Goal: Task Accomplishment & Management: Manage account settings

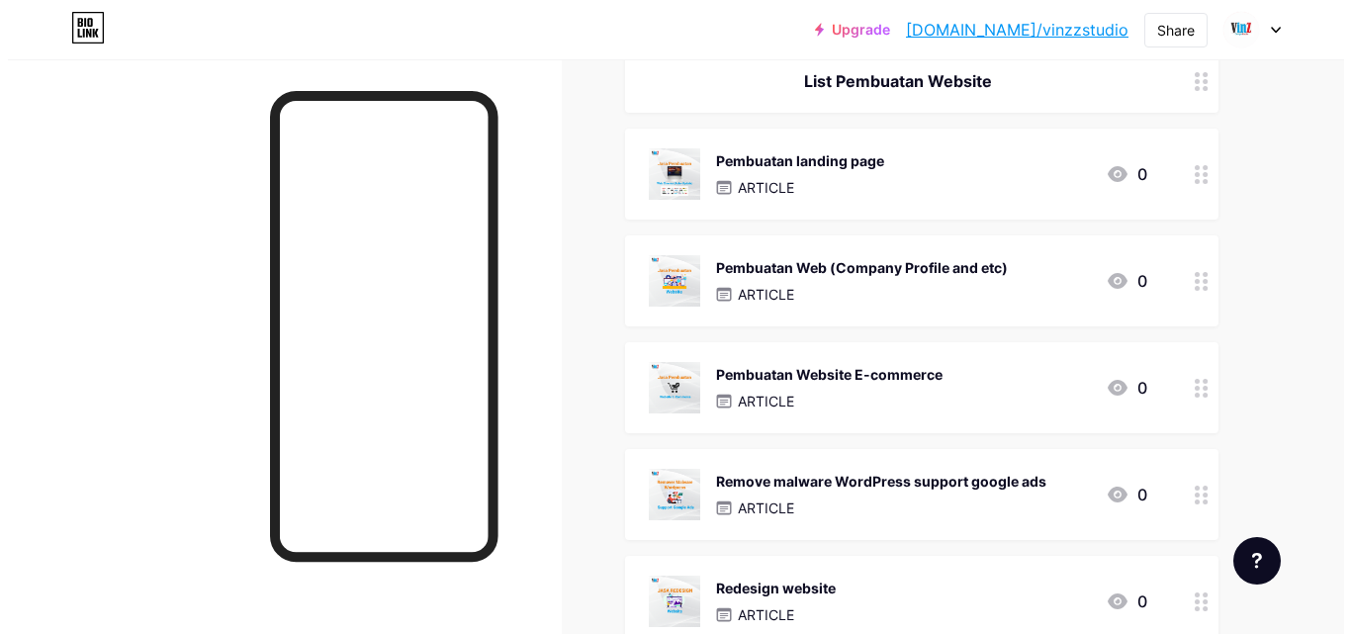
scroll to position [198, 0]
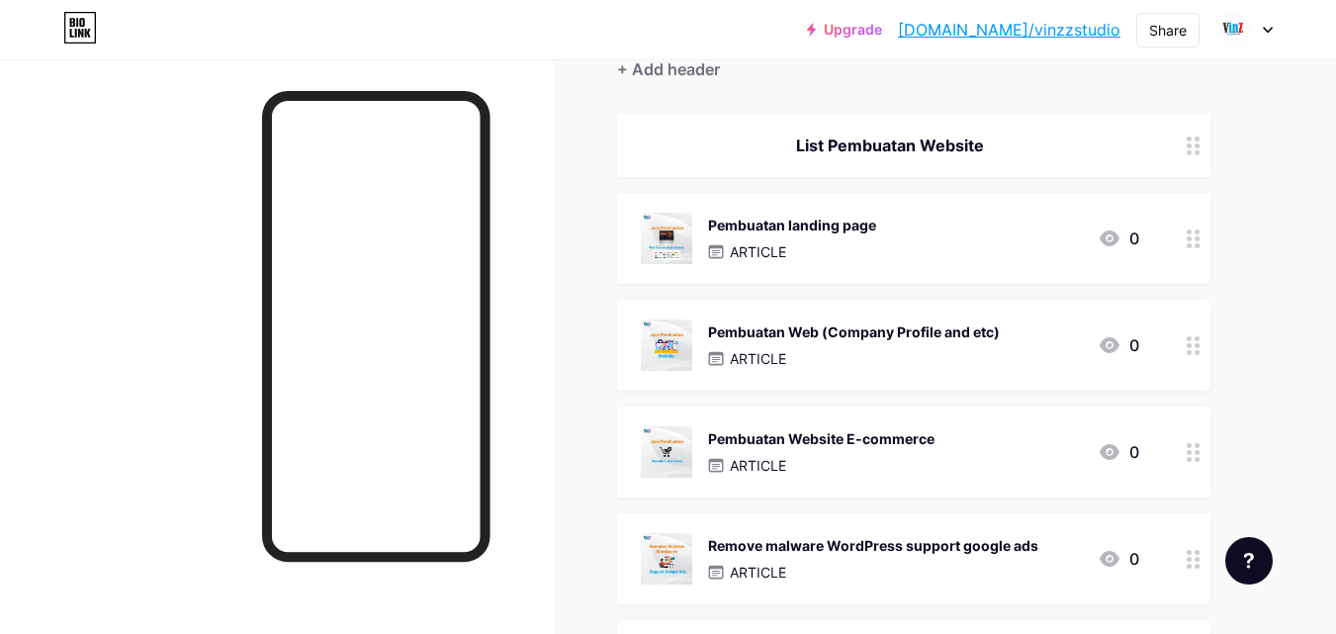
click at [984, 342] on div "Pembuatan Web (Company Profile and etc) ARTICLE" at bounding box center [854, 345] width 292 height 51
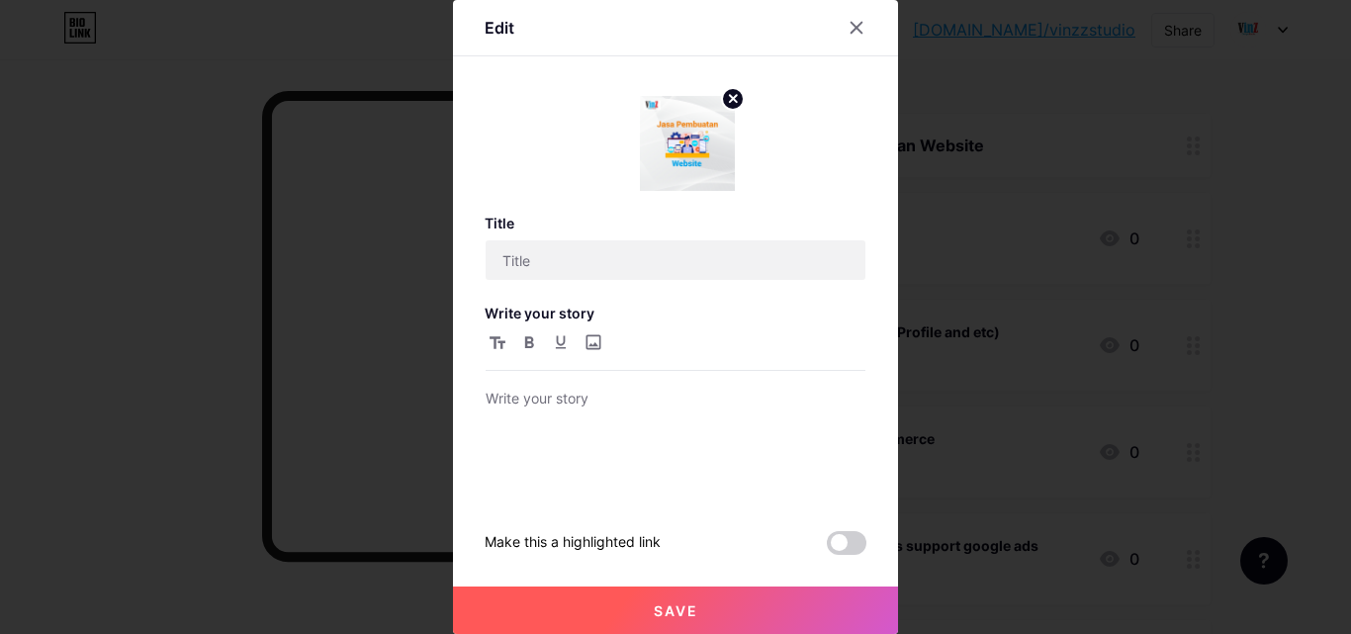
type input "Pembuatan Web (Company Profile and etc)"
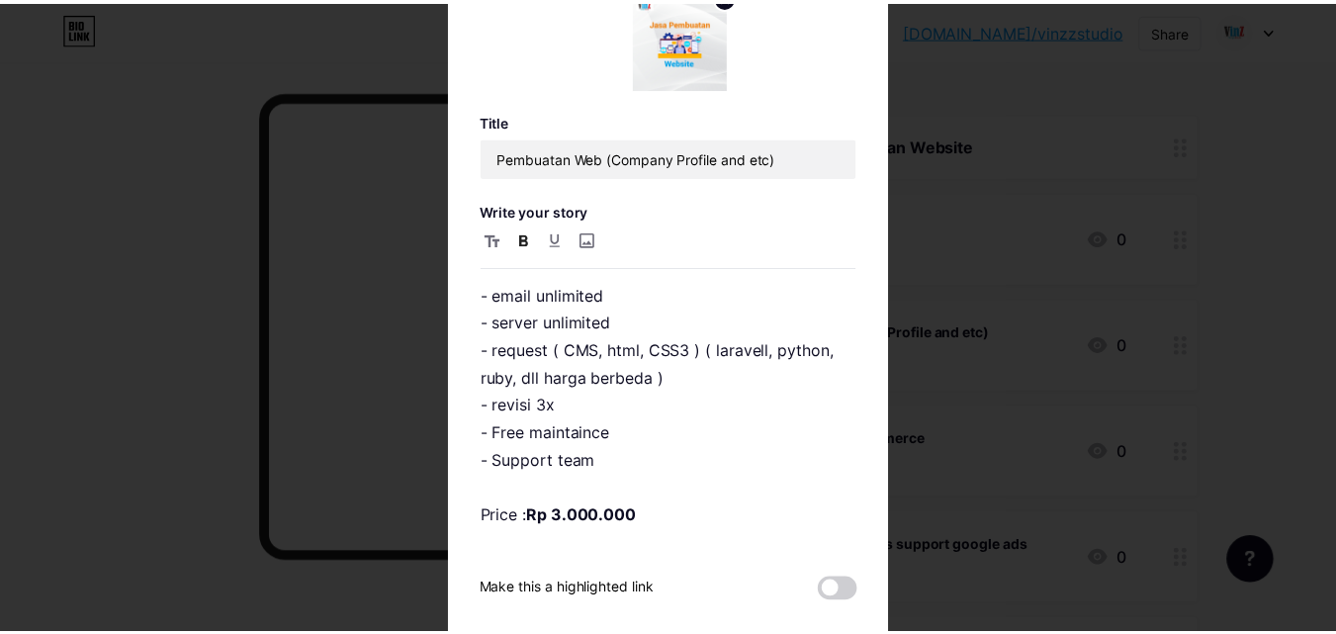
scroll to position [99, 0]
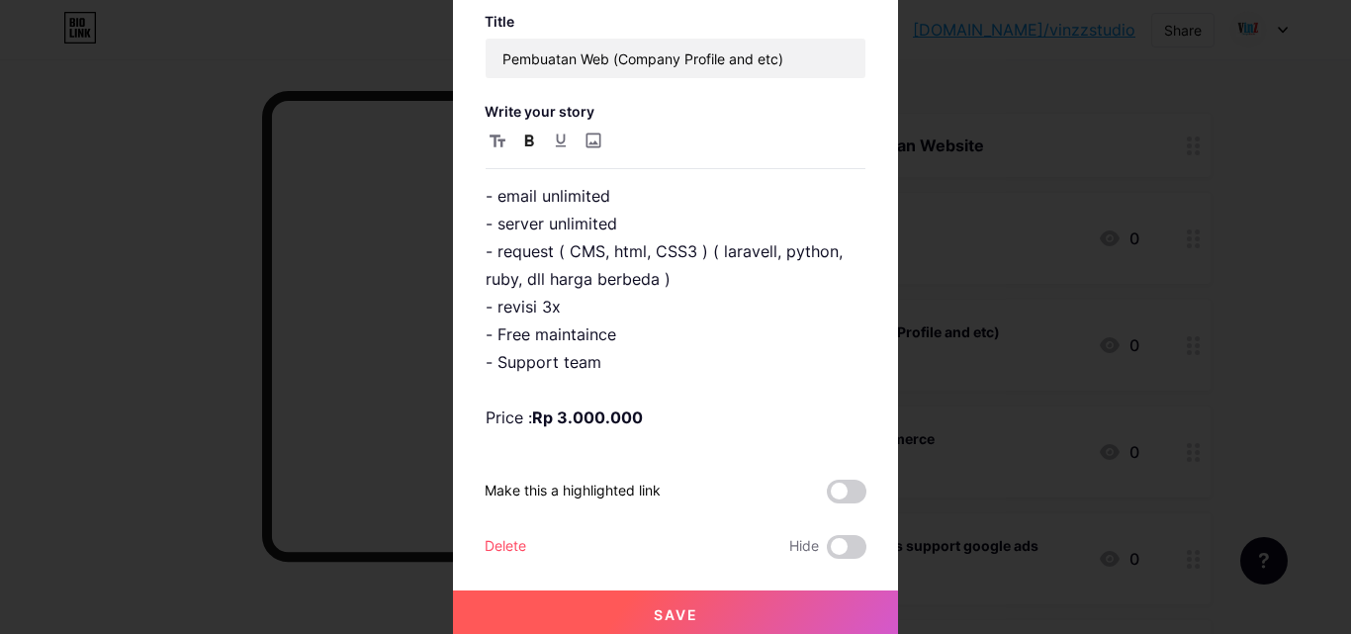
click at [628, 605] on button "Save" at bounding box center [675, 614] width 445 height 47
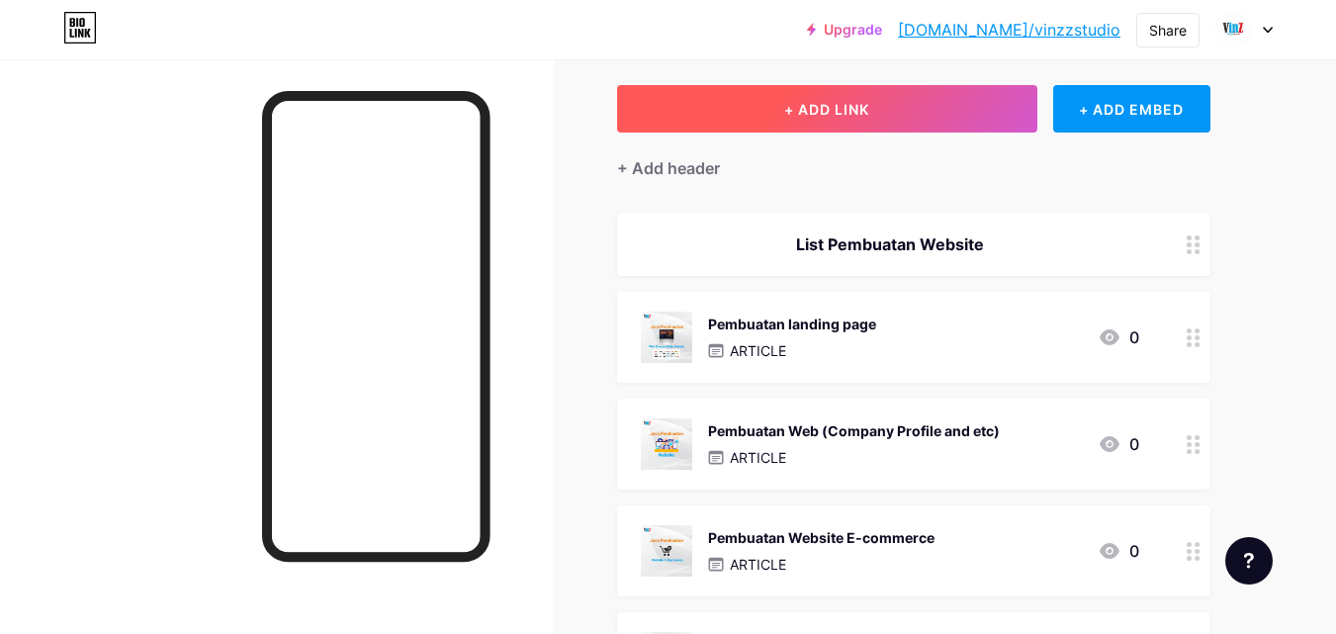
click at [894, 117] on button "+ ADD LINK" at bounding box center [827, 108] width 420 height 47
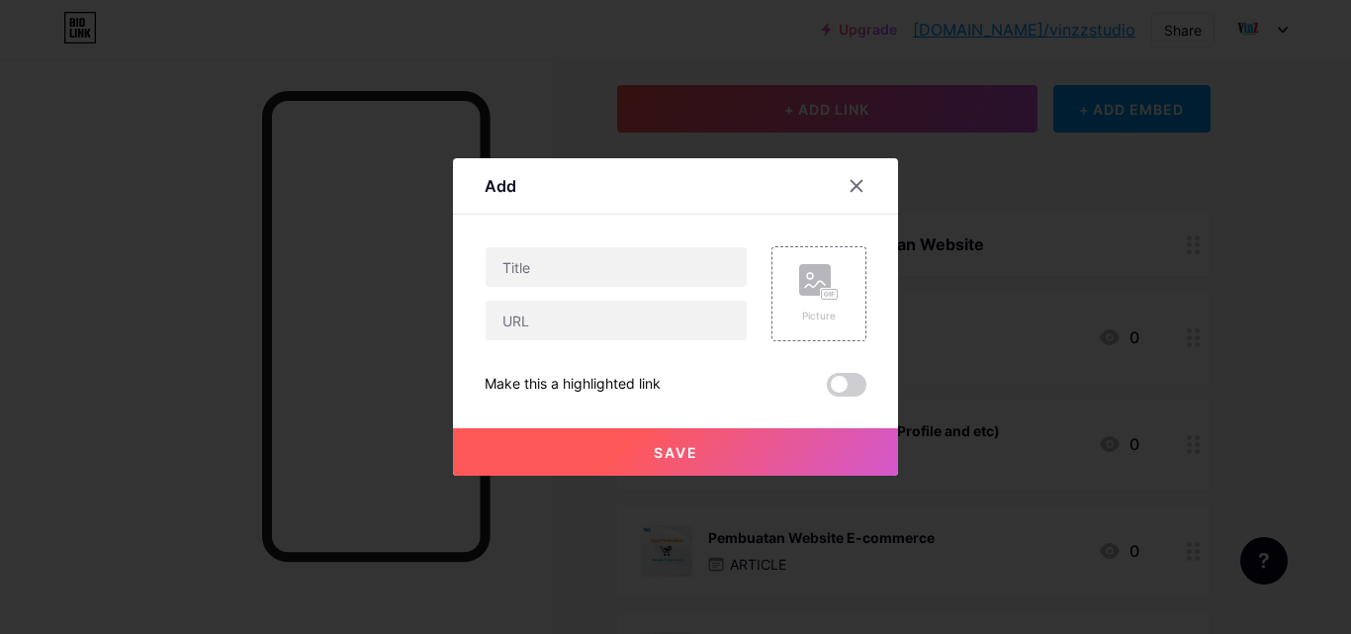
click at [593, 289] on div at bounding box center [616, 293] width 263 height 95
click at [599, 271] on input "text" at bounding box center [616, 267] width 261 height 40
drag, startPoint x: 660, startPoint y: 178, endPoint x: 570, endPoint y: 221, distance: 99.6
click at [570, 221] on div "Add Content YouTube Play YouTube video without leaving your page. ADD Vimeo Pla…" at bounding box center [675, 317] width 445 height 318
click at [849, 192] on icon at bounding box center [857, 186] width 16 height 16
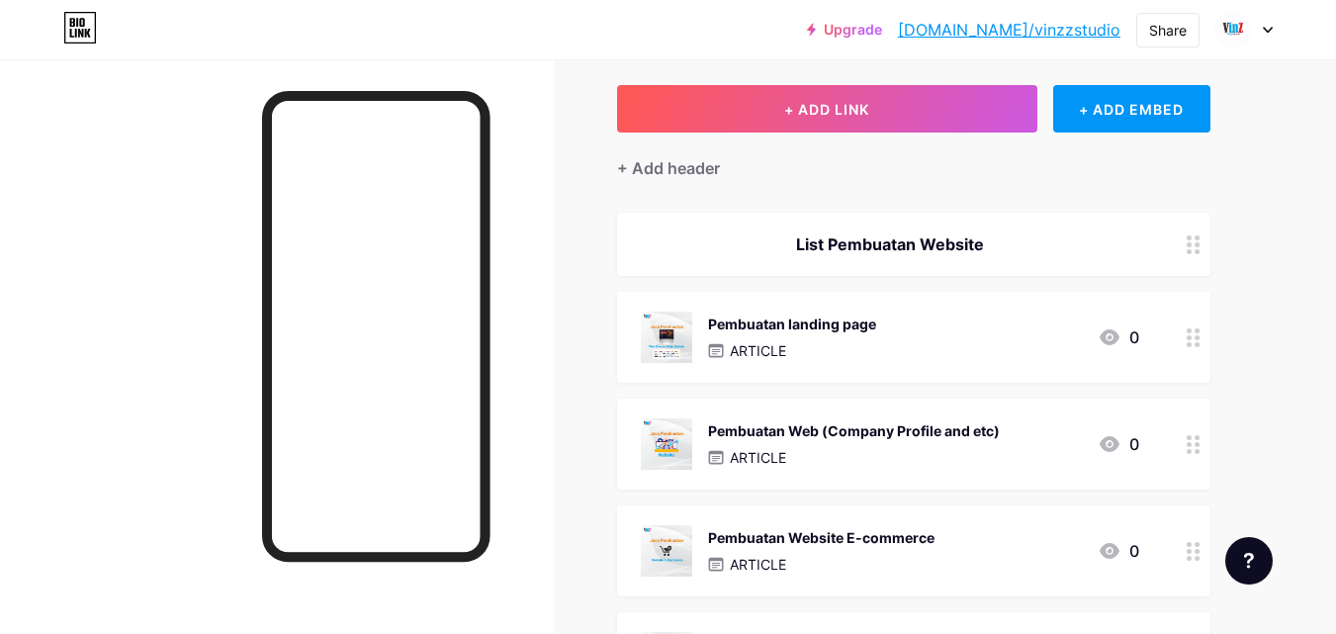
click at [800, 452] on div "ARTICLE" at bounding box center [854, 457] width 292 height 21
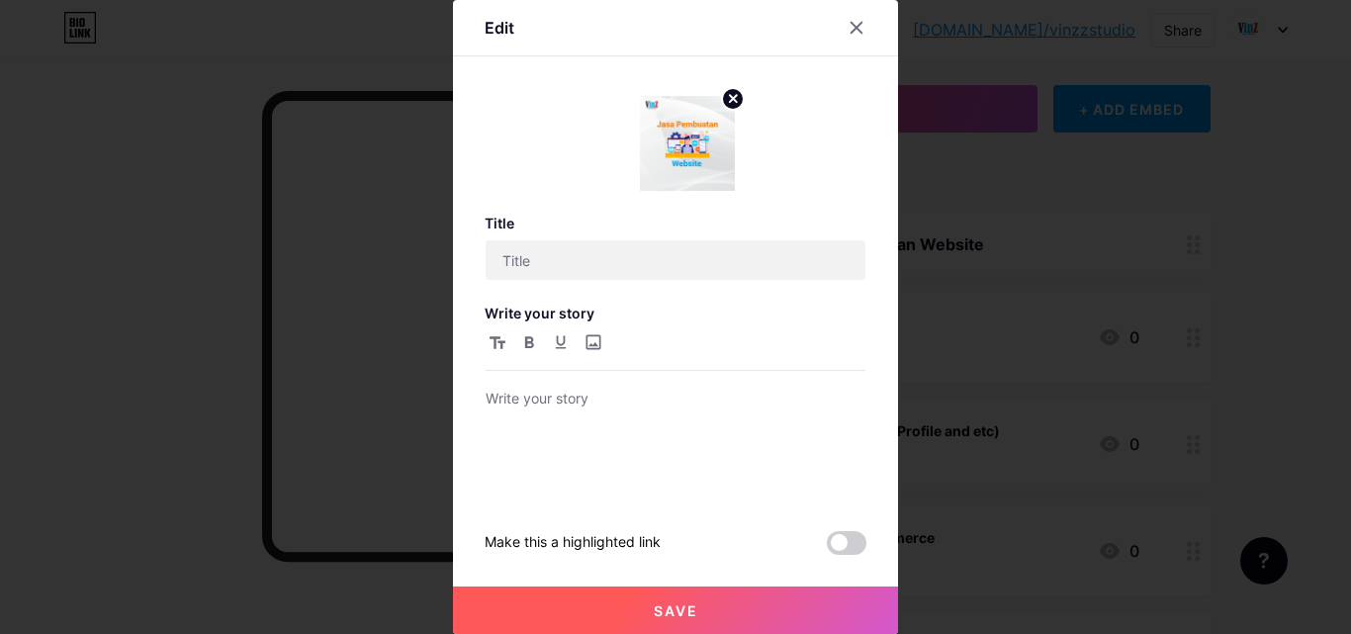
type input "Pembuatan Web (Company Profile and etc)"
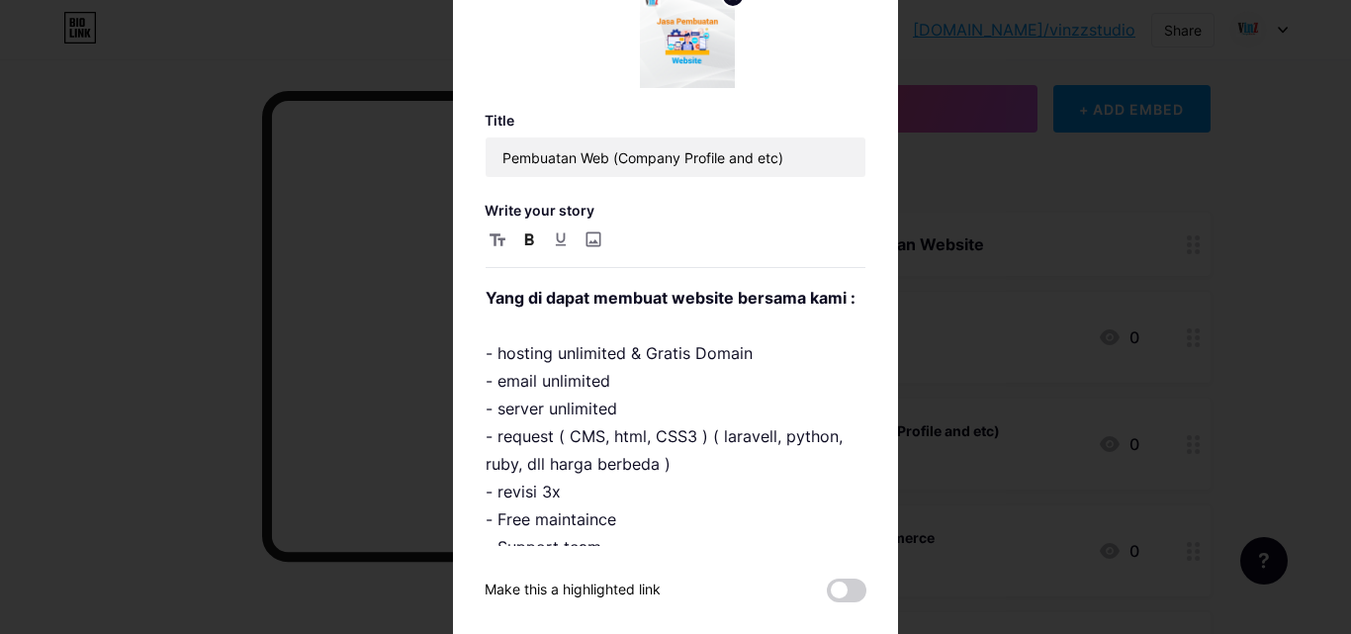
drag, startPoint x: 697, startPoint y: 153, endPoint x: 670, endPoint y: 59, distance: 98.0
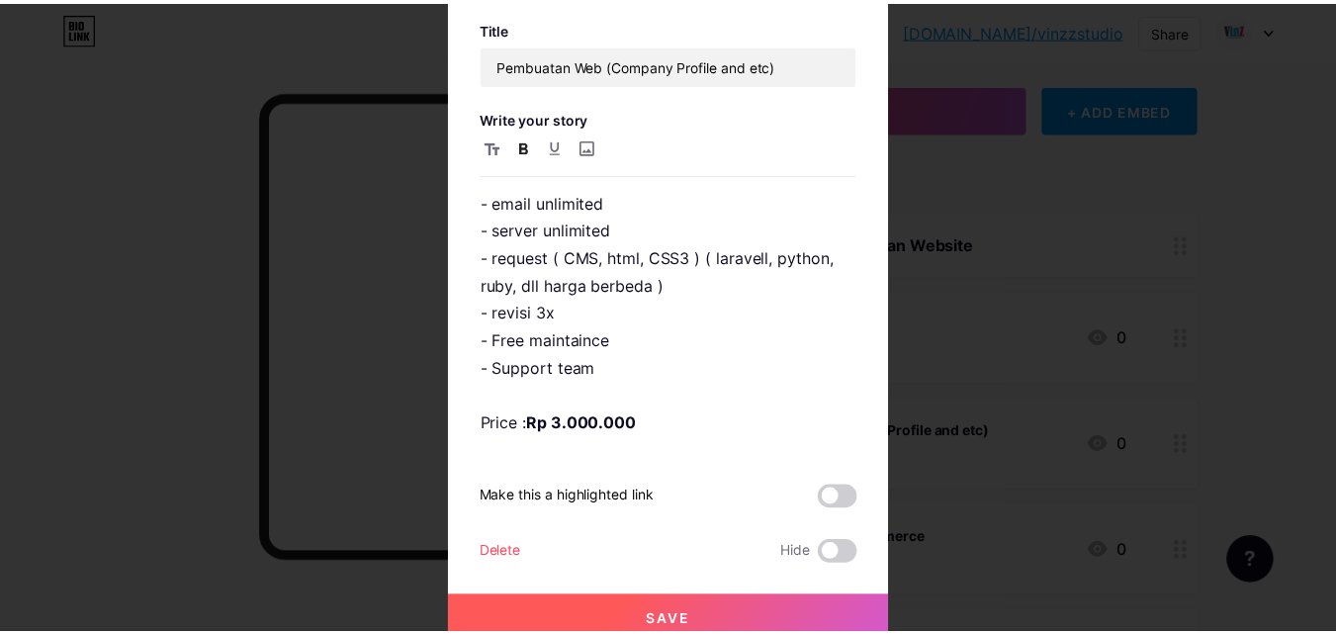
scroll to position [103, 0]
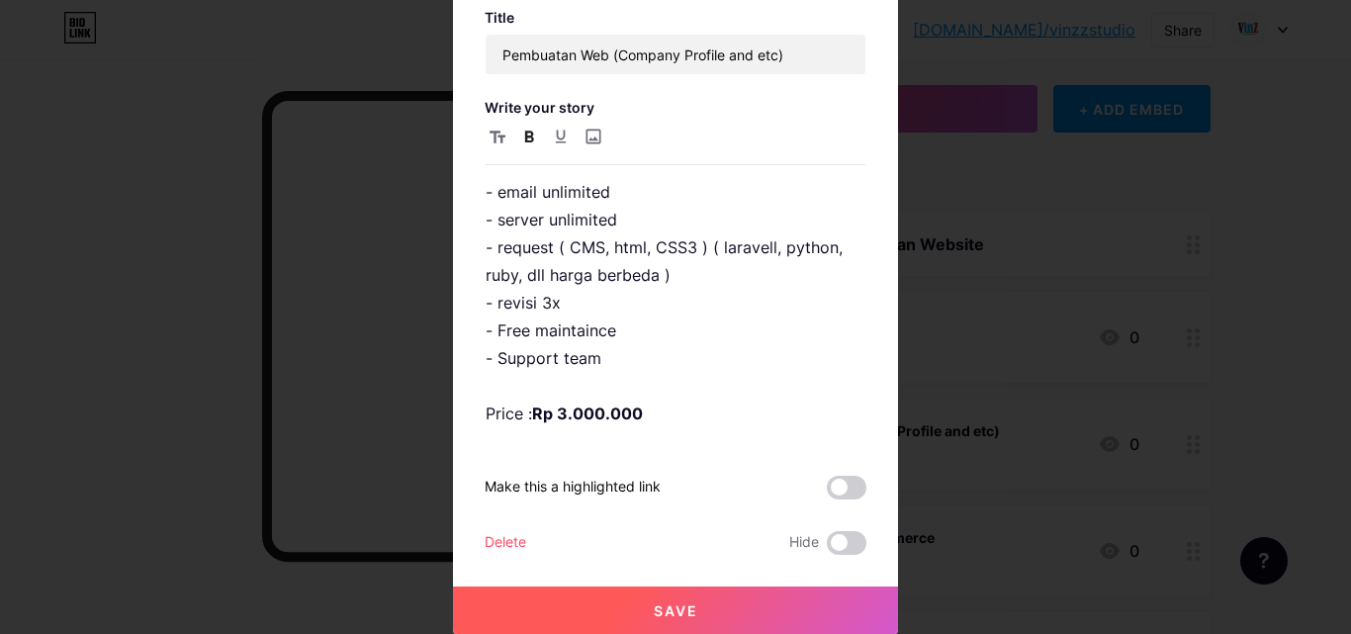
click at [726, 605] on button "Save" at bounding box center [675, 610] width 445 height 47
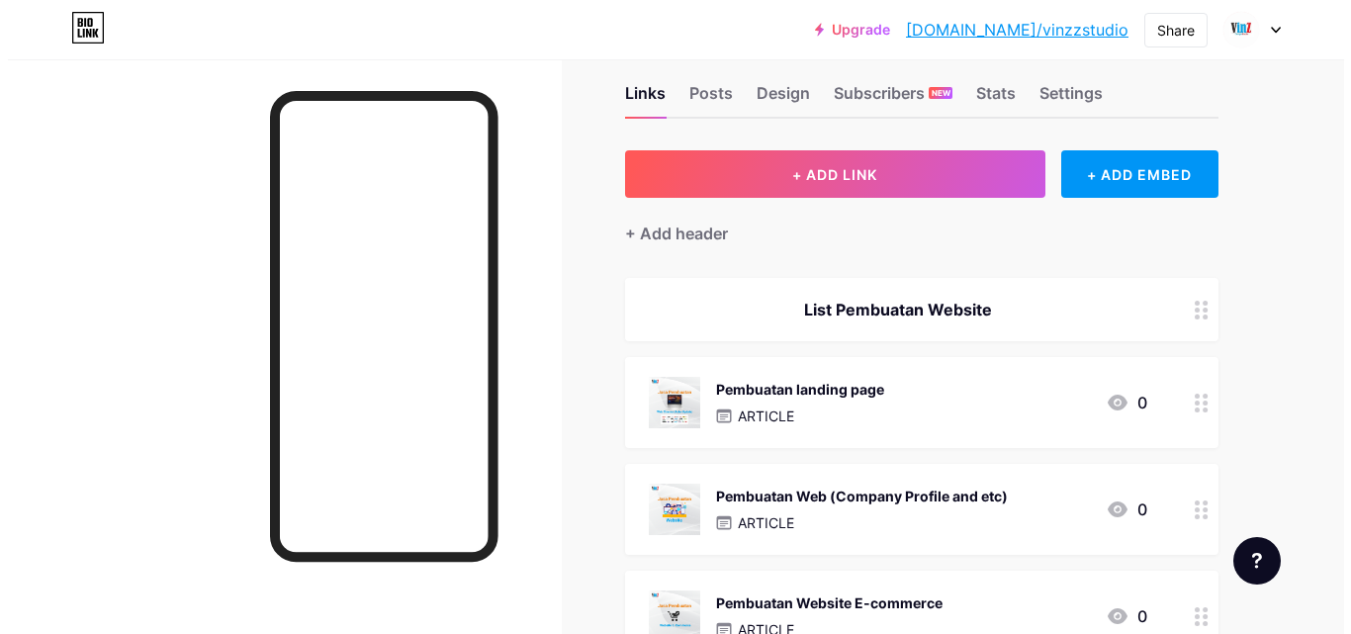
scroll to position [0, 0]
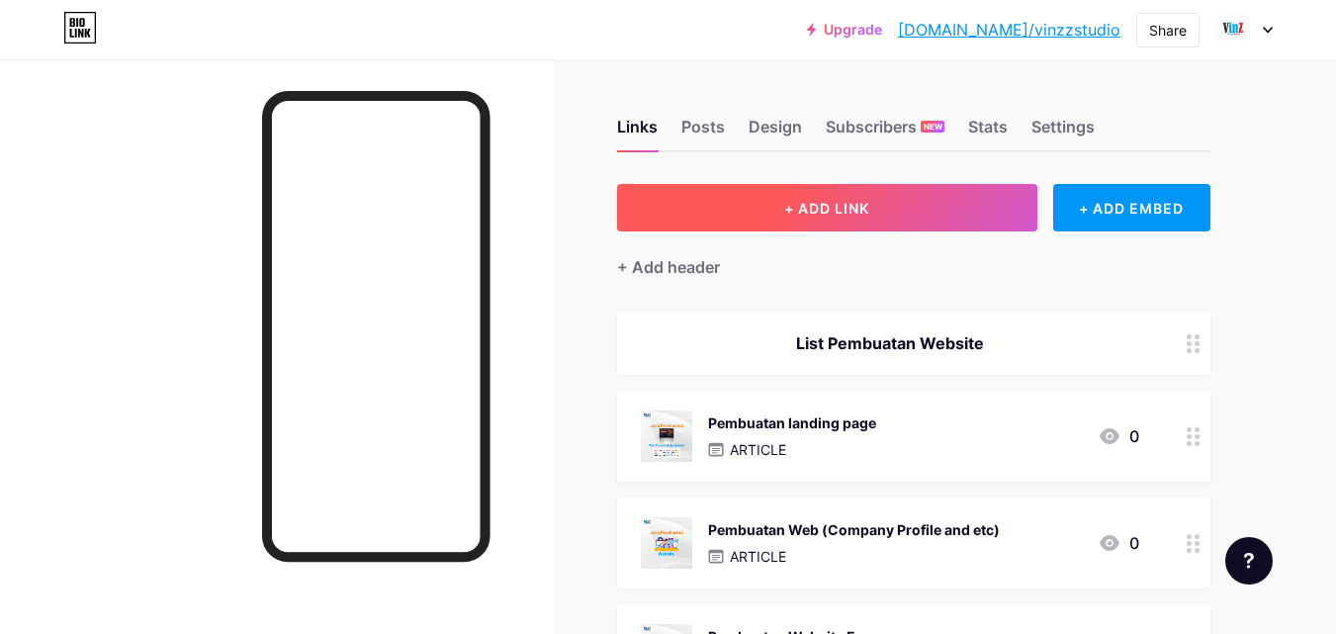
click at [904, 214] on button "+ ADD LINK" at bounding box center [827, 207] width 420 height 47
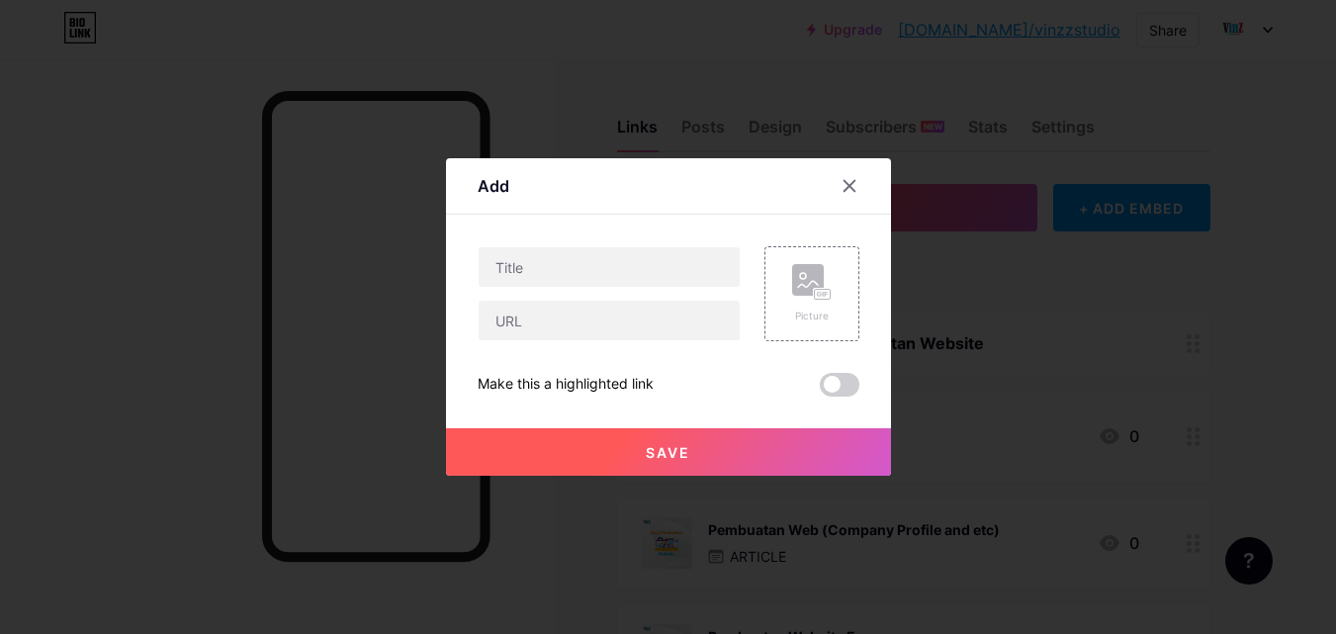
click at [904, 214] on div at bounding box center [668, 317] width 1336 height 634
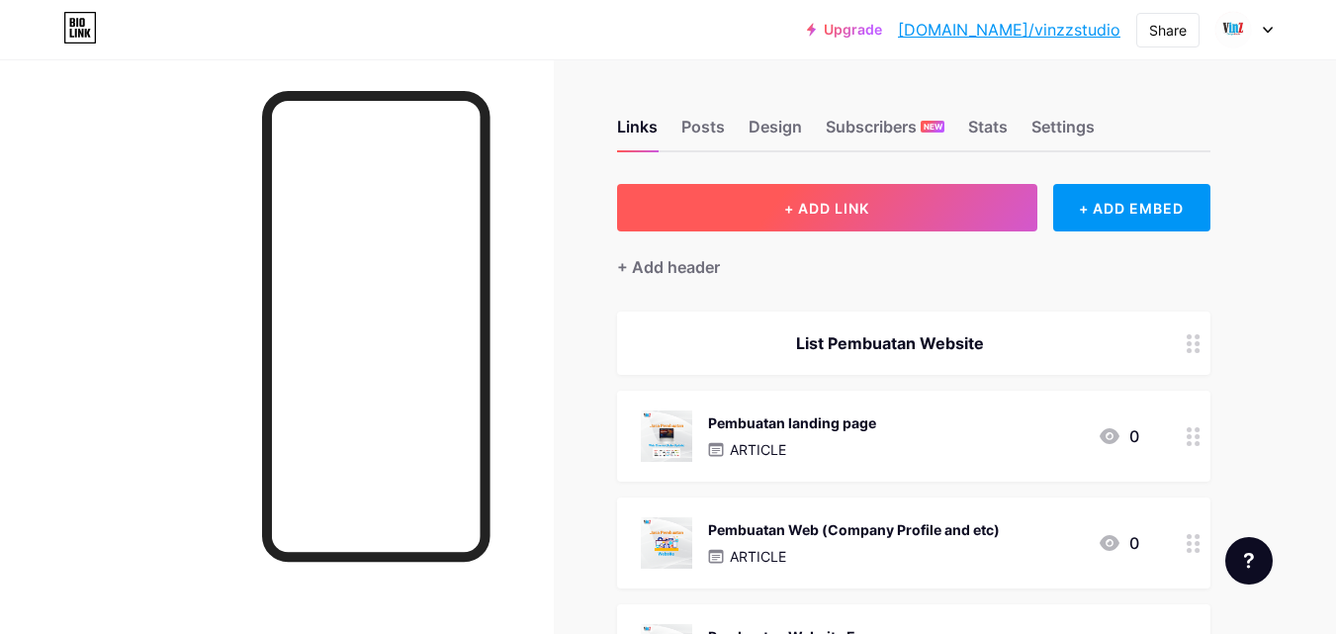
click at [871, 209] on button "+ ADD LINK" at bounding box center [827, 207] width 420 height 47
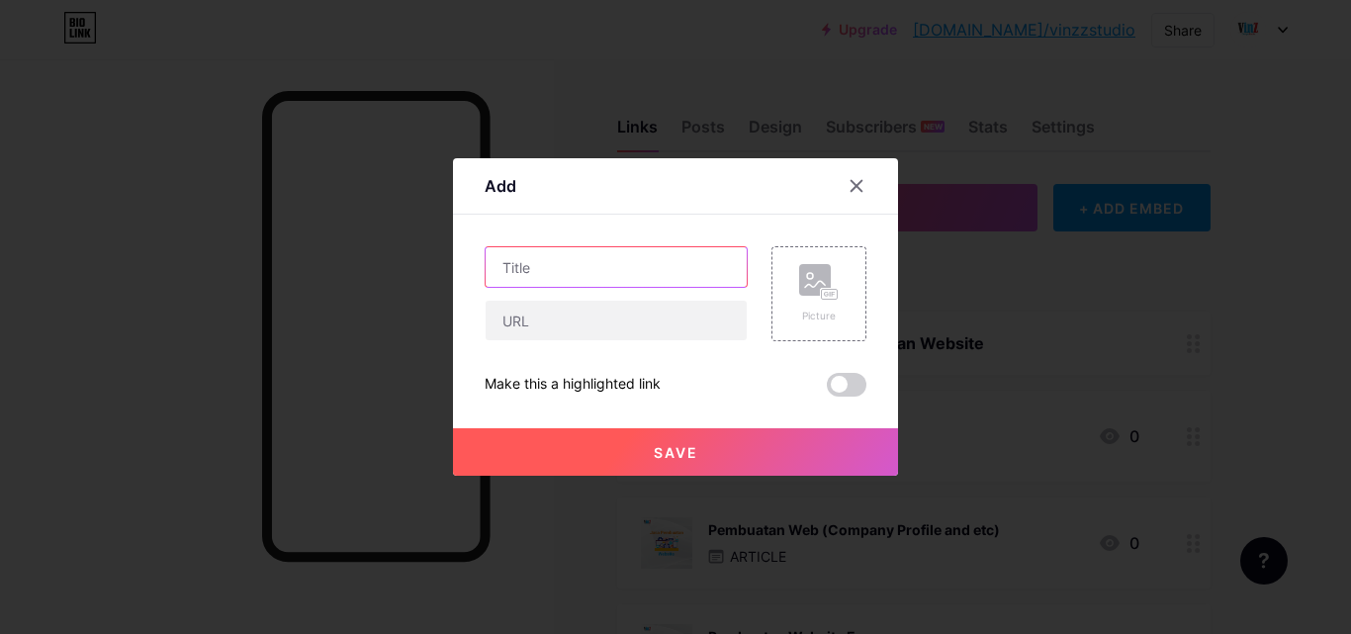
click at [598, 267] on input "text" at bounding box center [616, 267] width 261 height 40
type input "Pembuatan web UMKM"
click at [849, 193] on icon at bounding box center [857, 186] width 16 height 16
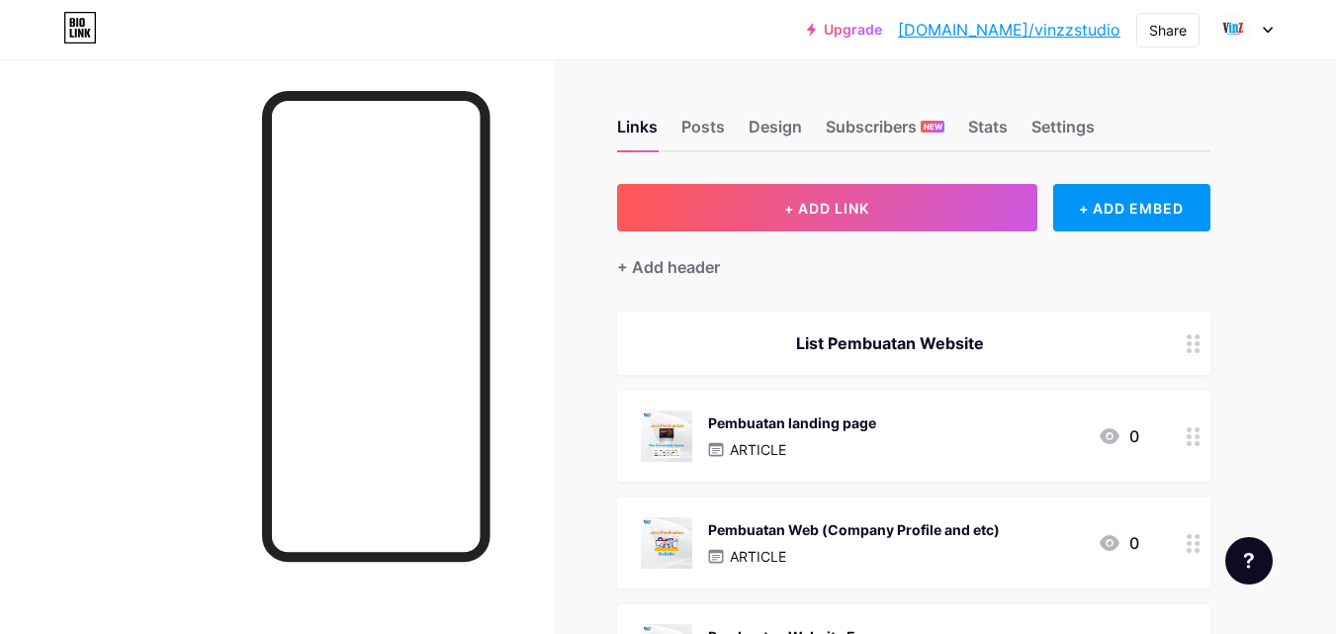
click at [792, 448] on div "ARTICLE" at bounding box center [792, 449] width 168 height 21
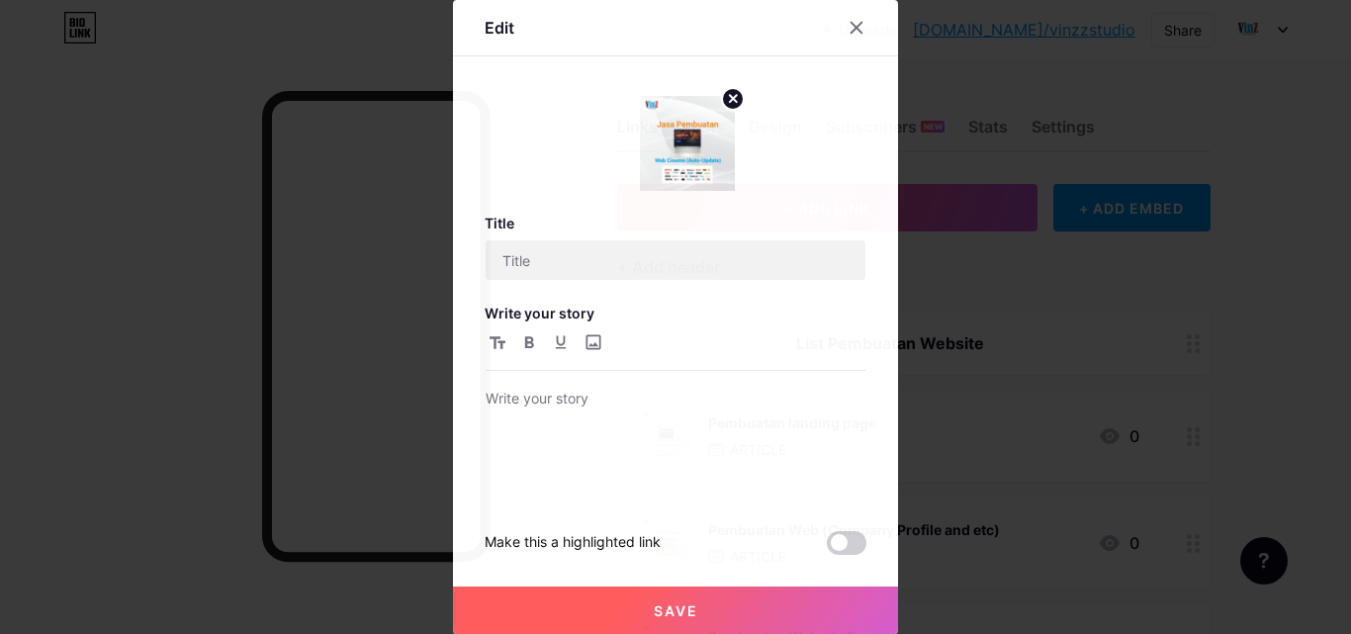
type input "Pembuatan landing page"
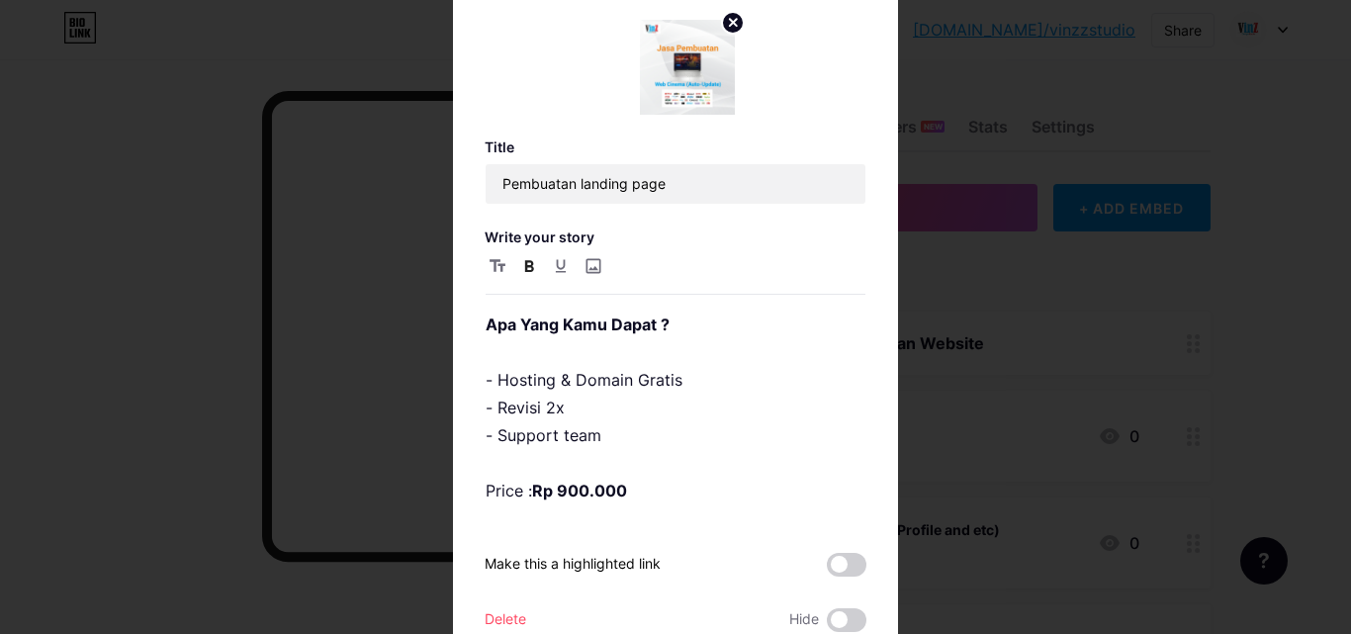
scroll to position [77, 0]
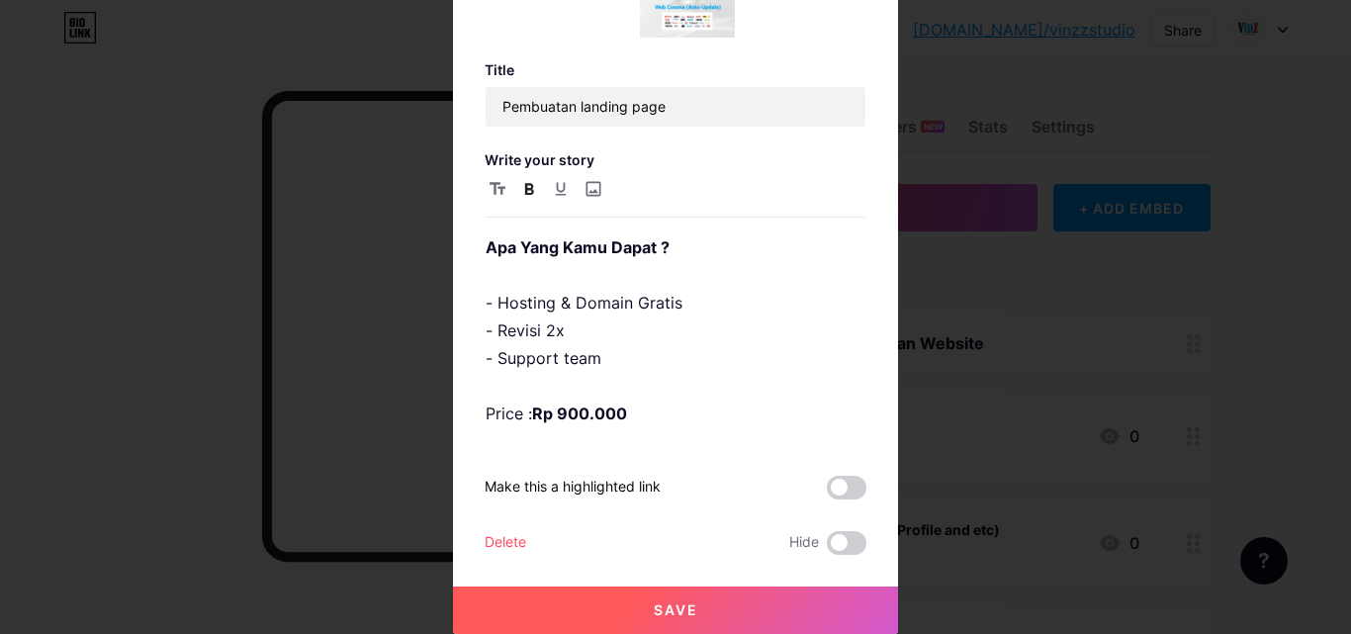
click at [682, 603] on span "Save" at bounding box center [676, 609] width 45 height 17
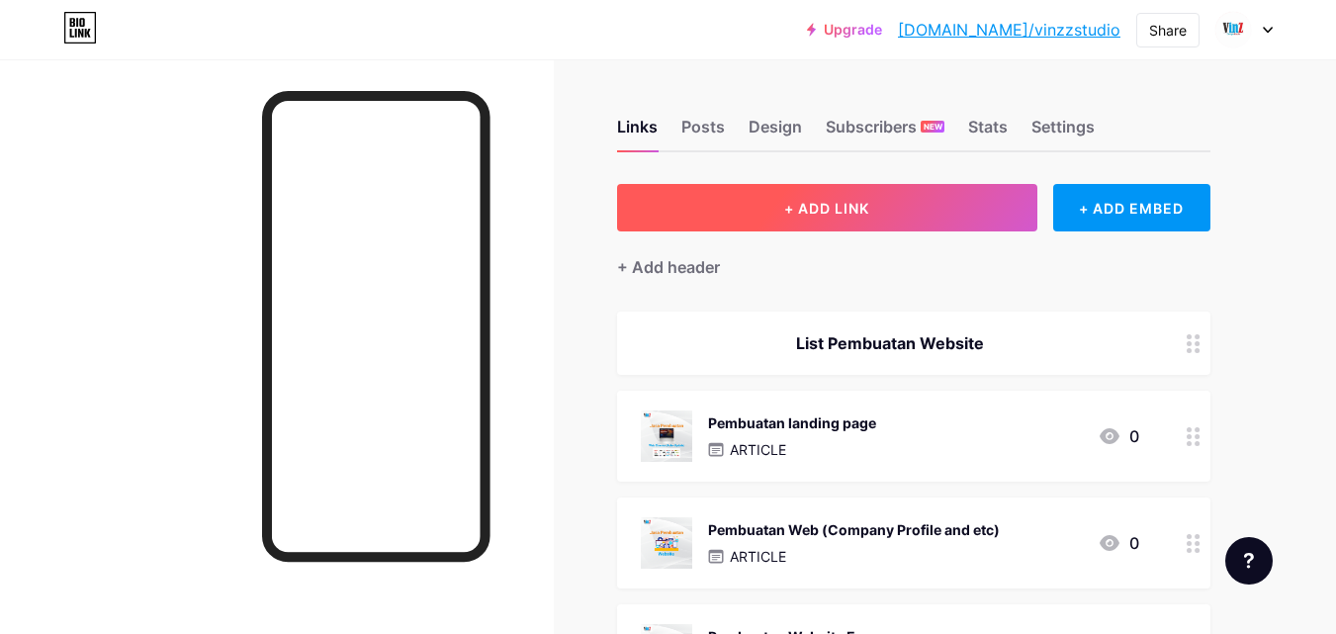
click at [903, 215] on button "+ ADD LINK" at bounding box center [827, 207] width 420 height 47
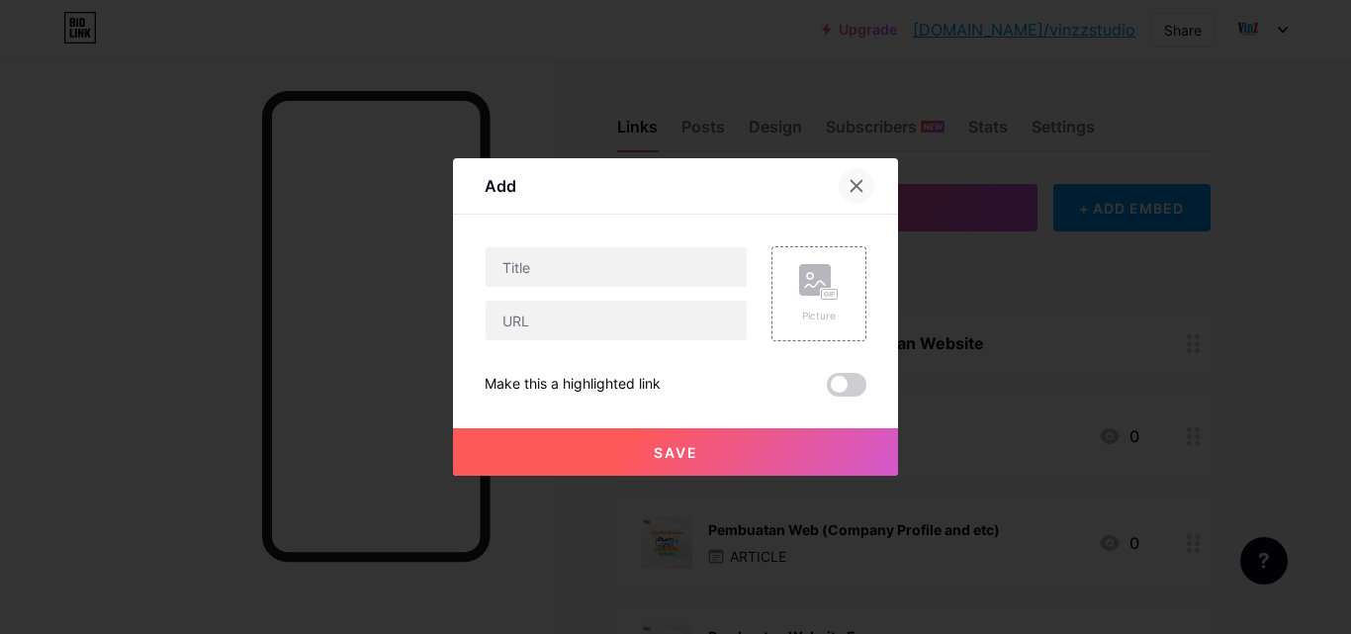
click at [849, 179] on icon at bounding box center [857, 186] width 16 height 16
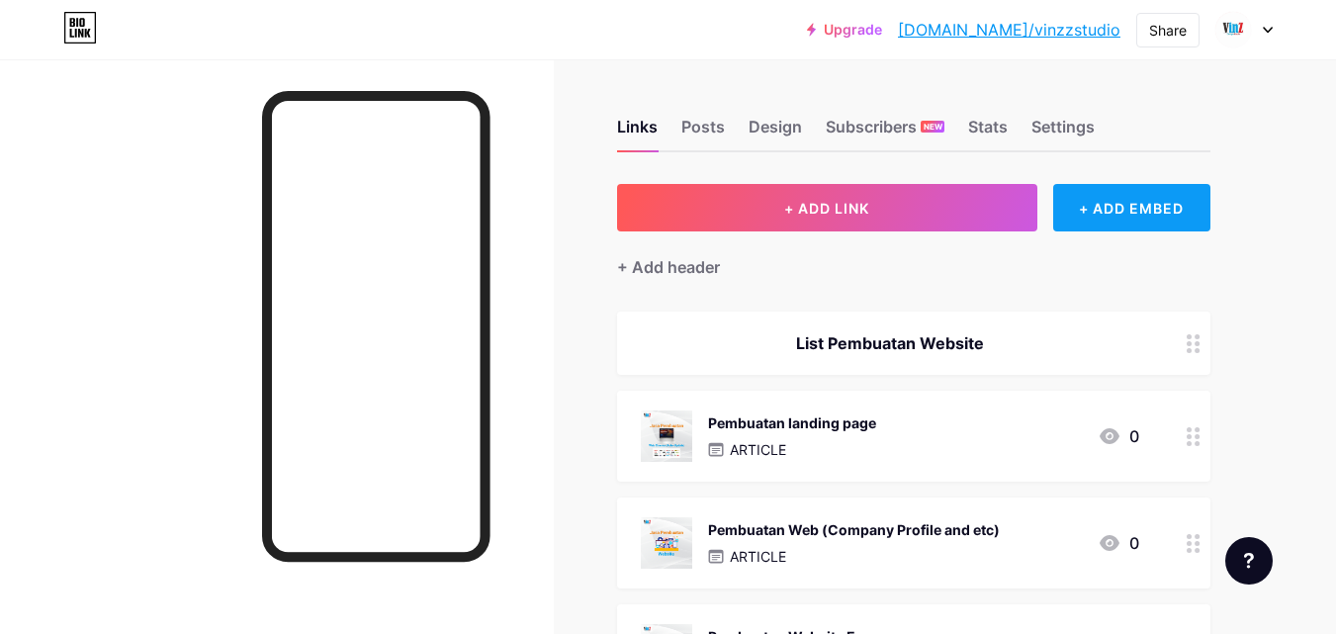
click at [1090, 227] on div "+ ADD EMBED" at bounding box center [1131, 207] width 157 height 47
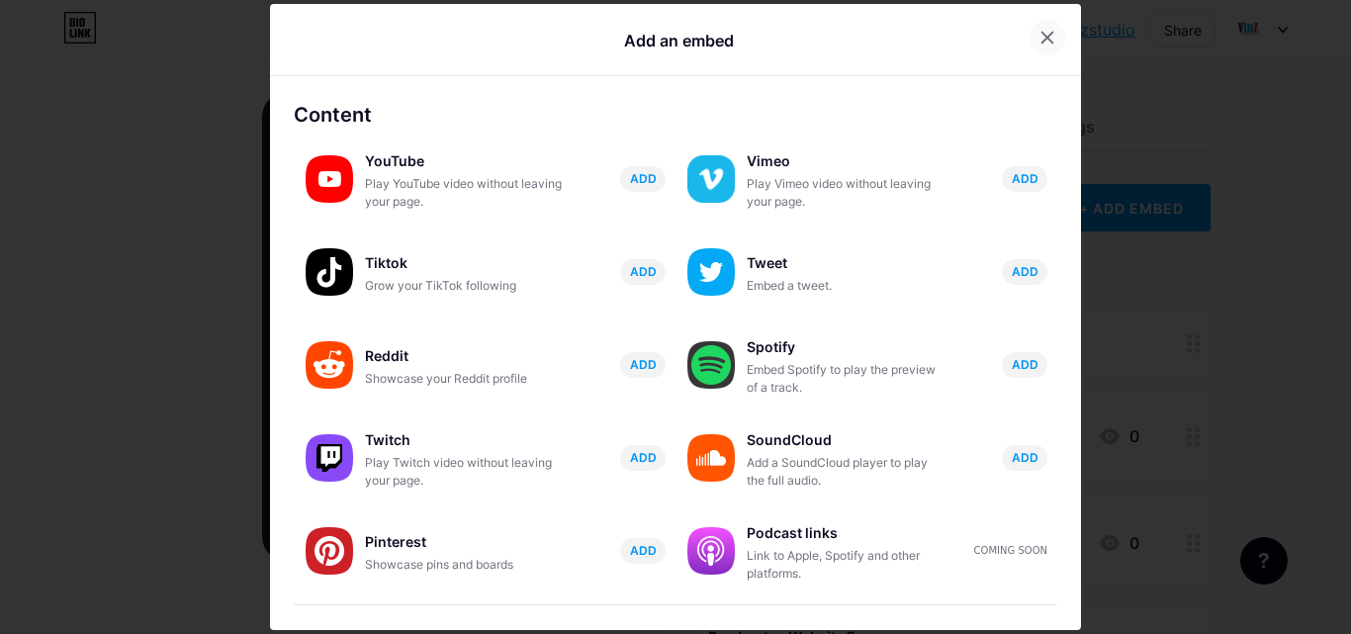
click at [1040, 37] on icon at bounding box center [1048, 38] width 16 height 16
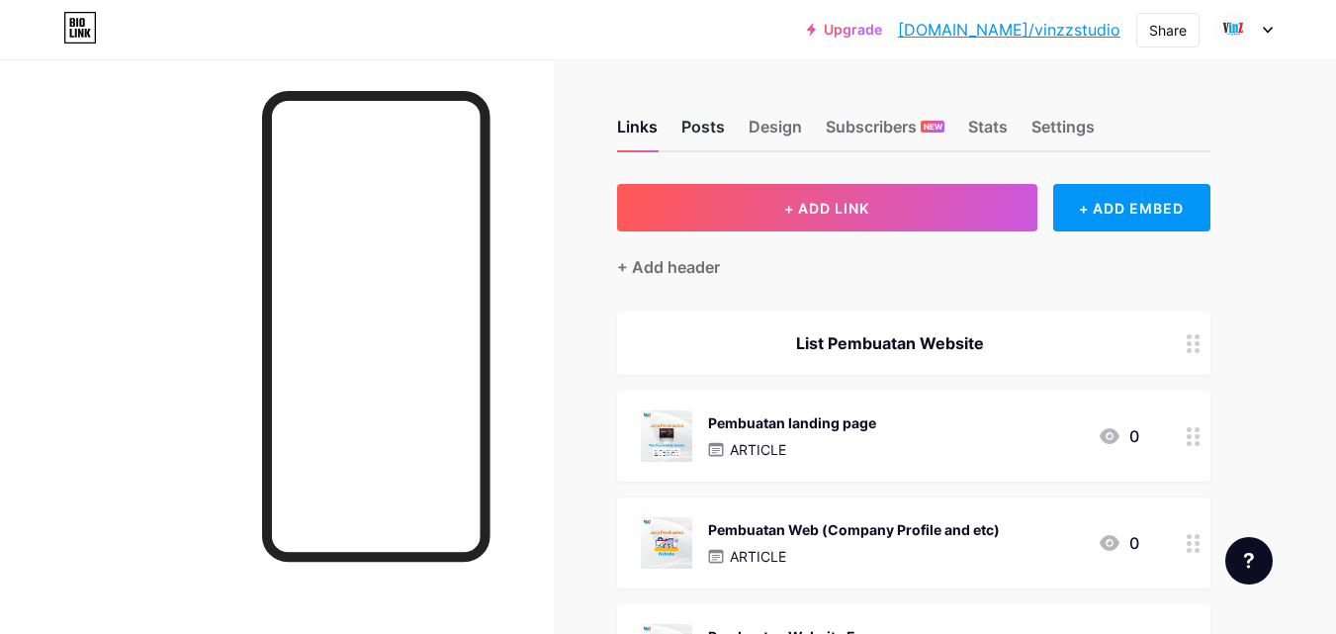
click at [719, 133] on div "Posts" at bounding box center [704, 133] width 44 height 36
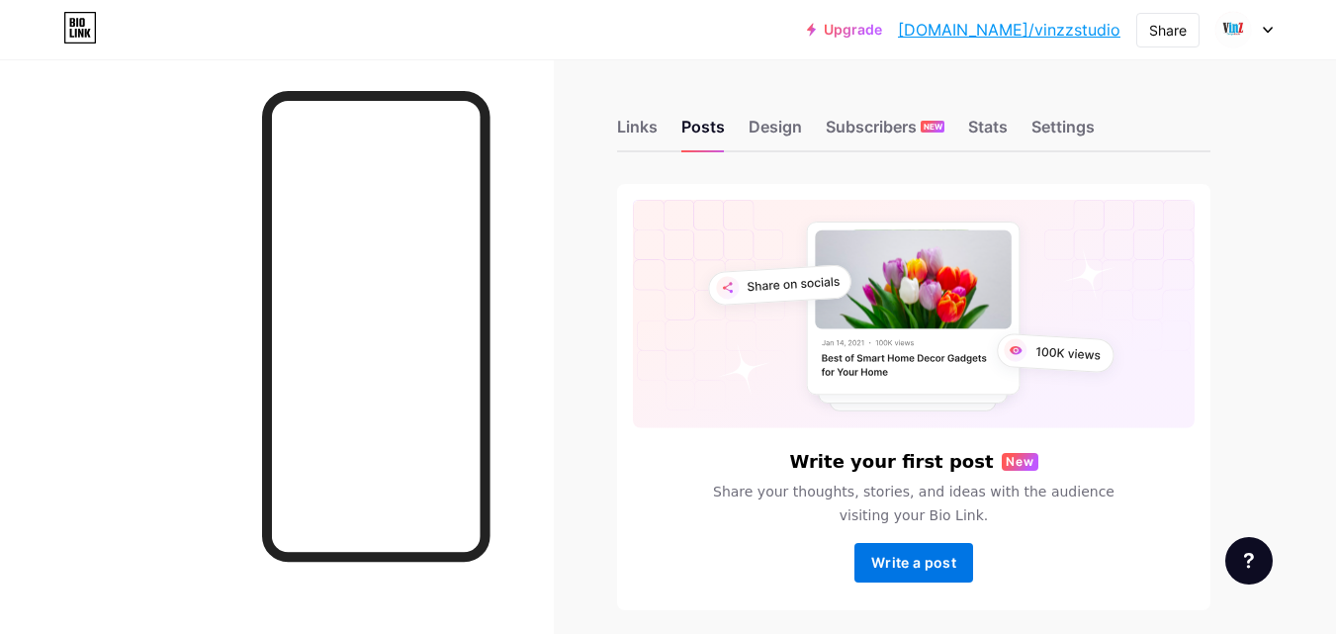
click at [903, 557] on span "Write a post" at bounding box center [913, 562] width 85 height 17
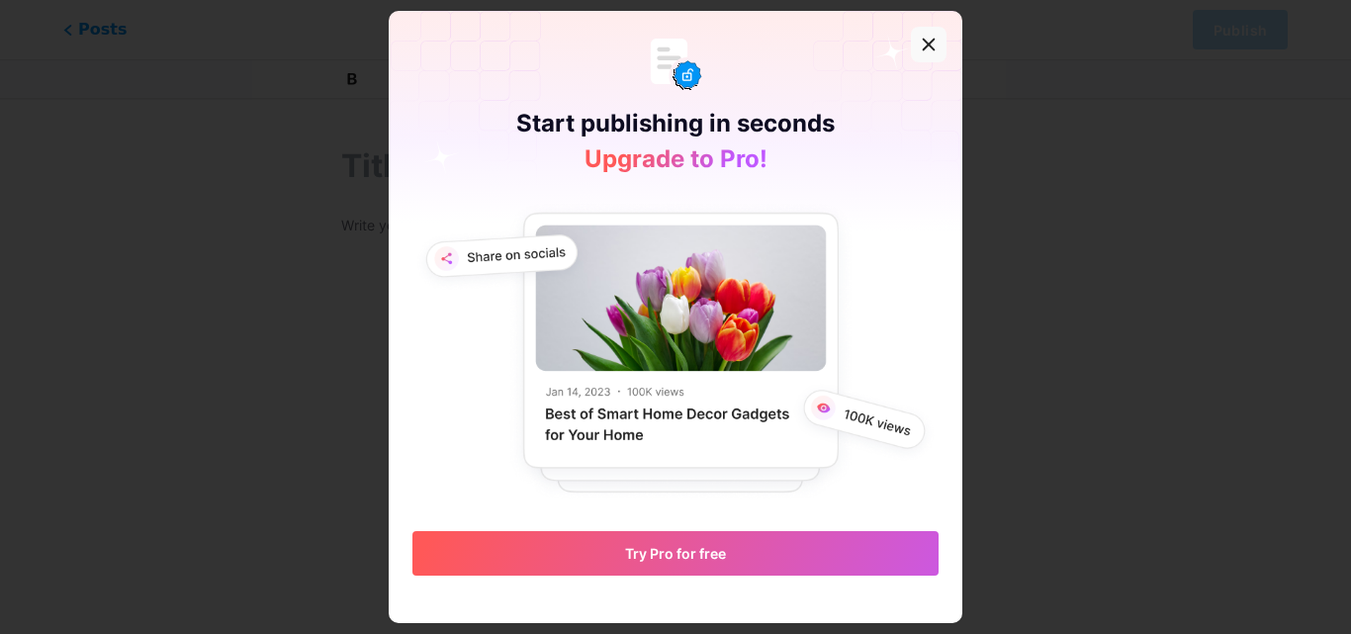
click at [924, 41] on icon at bounding box center [929, 45] width 11 height 11
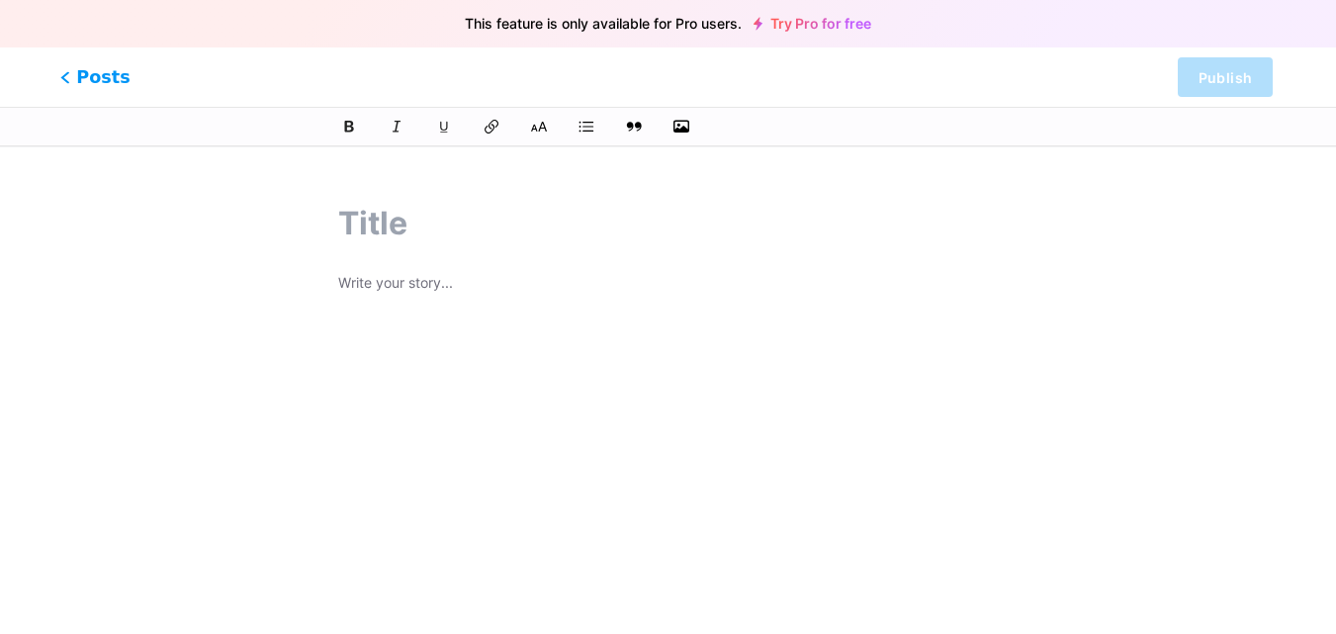
click at [67, 83] on span "Posts" at bounding box center [95, 77] width 70 height 26
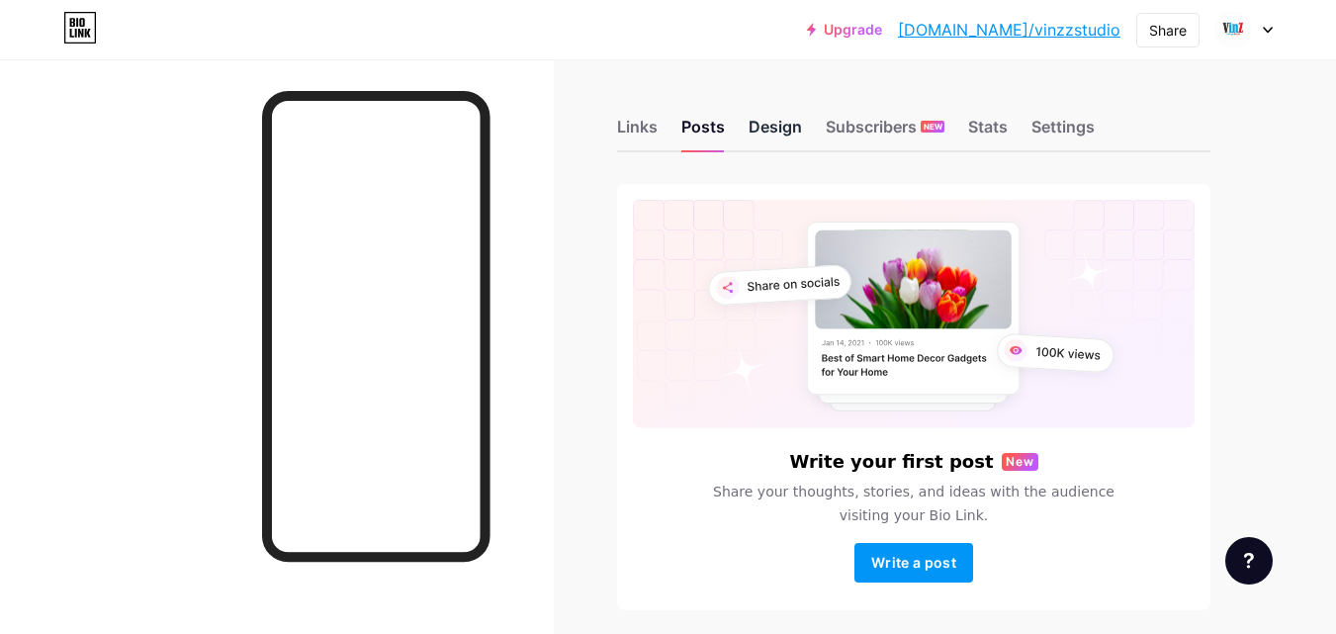
click at [781, 118] on div "Design" at bounding box center [775, 133] width 53 height 36
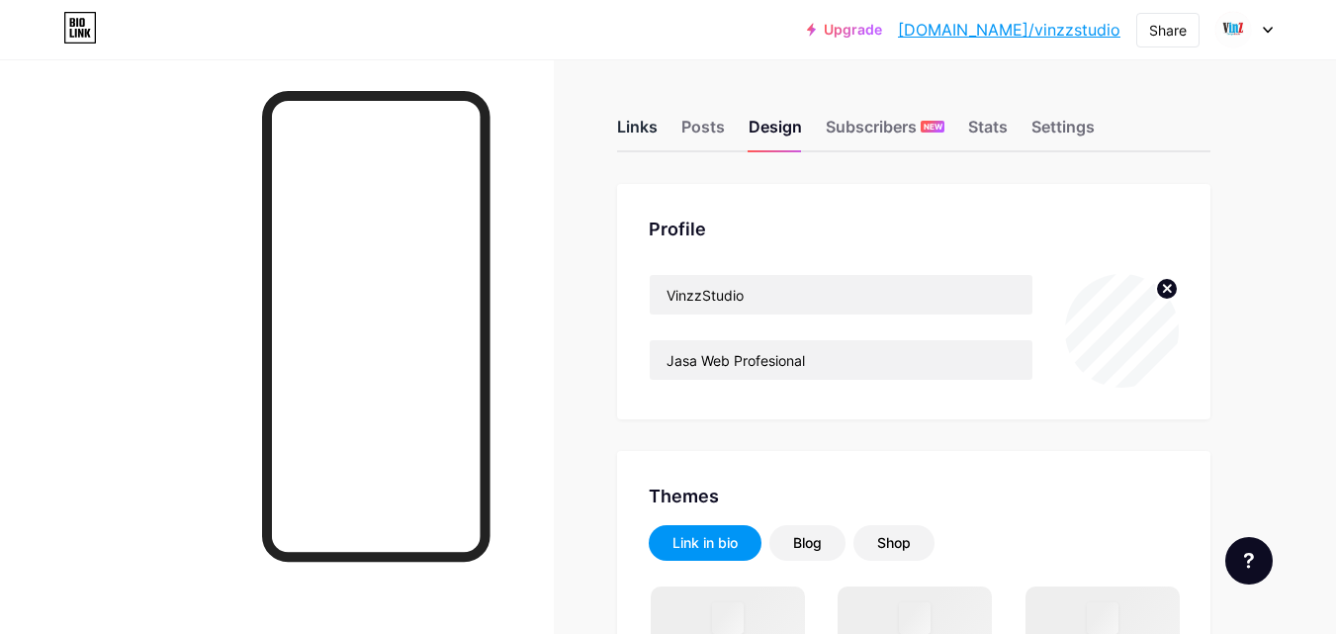
click at [630, 131] on div "Links" at bounding box center [637, 133] width 41 height 36
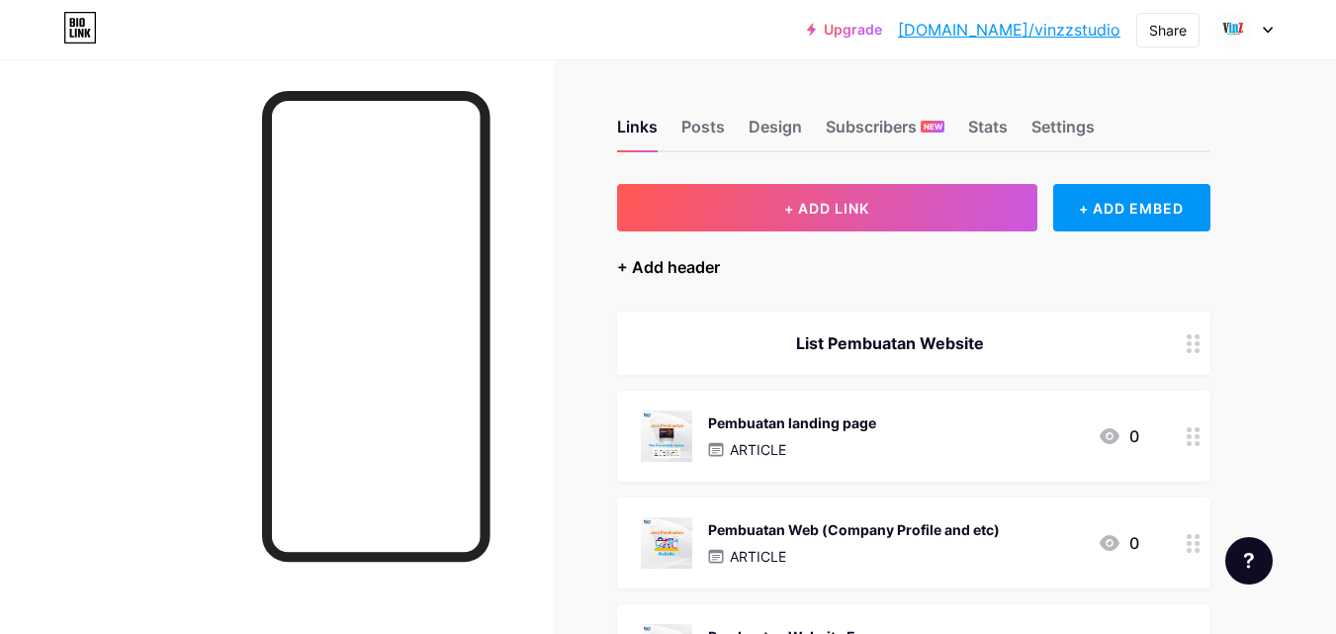
click at [686, 268] on div "+ Add header" at bounding box center [668, 267] width 103 height 24
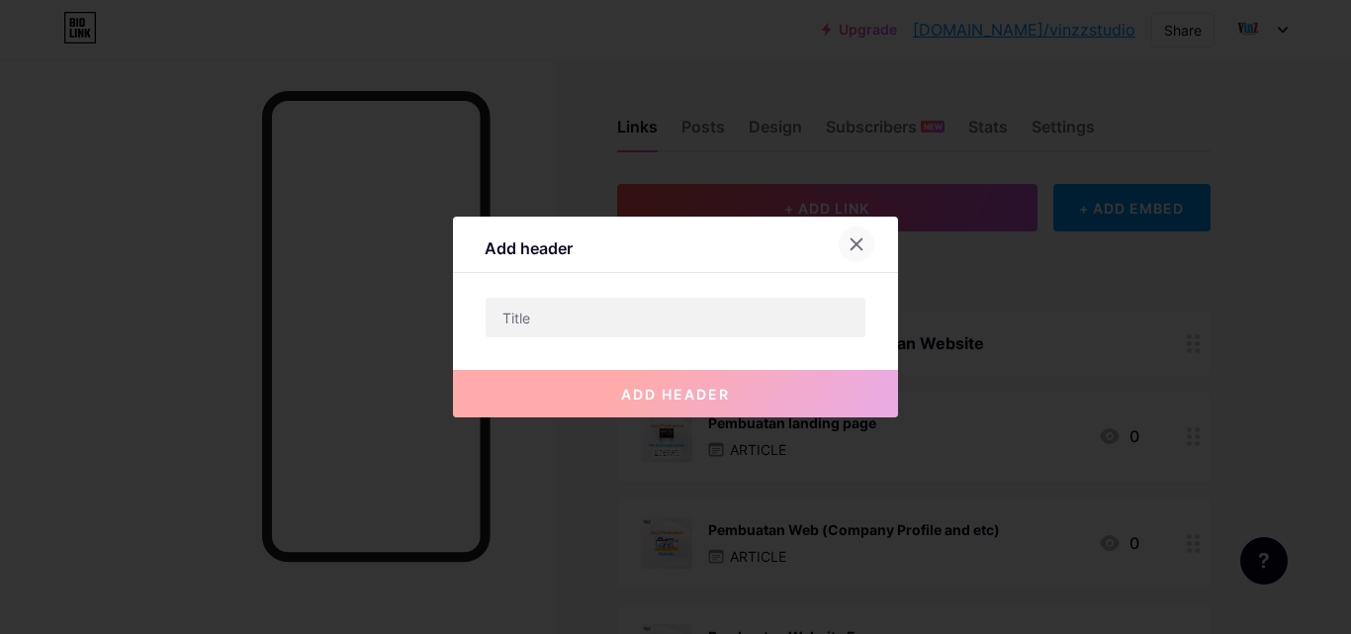
click at [849, 250] on icon at bounding box center [857, 244] width 16 height 16
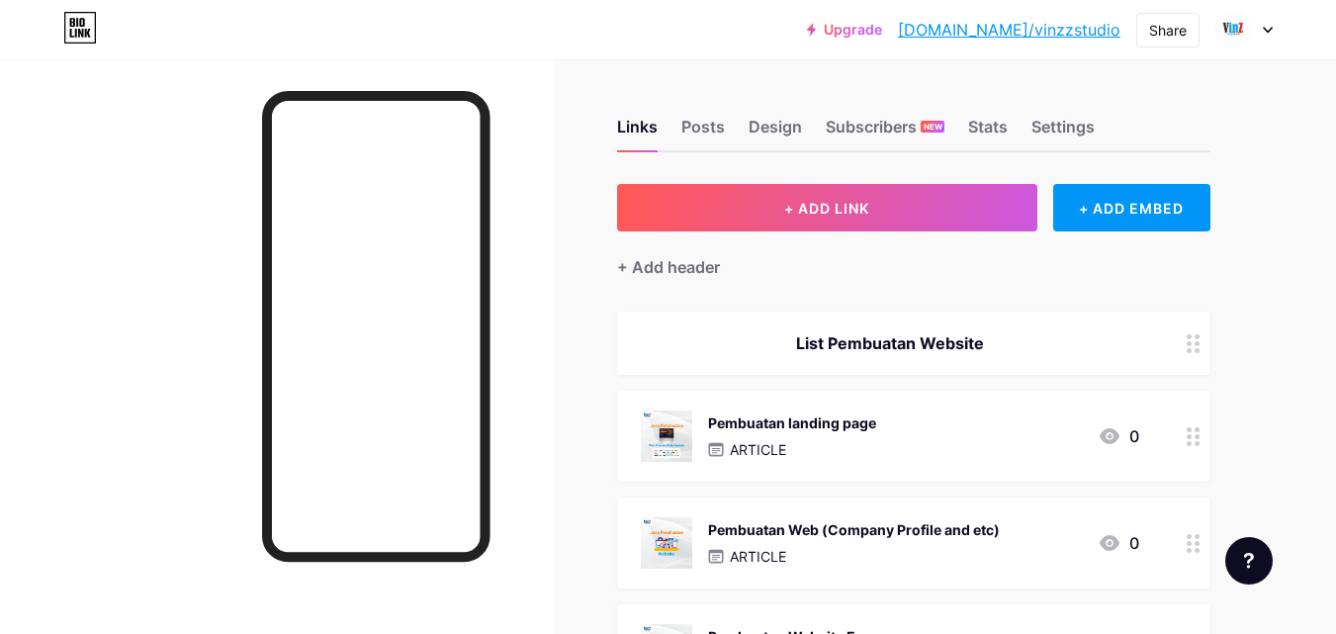
click at [1167, 346] on div "List Pembuatan Website" at bounding box center [914, 343] width 594 height 63
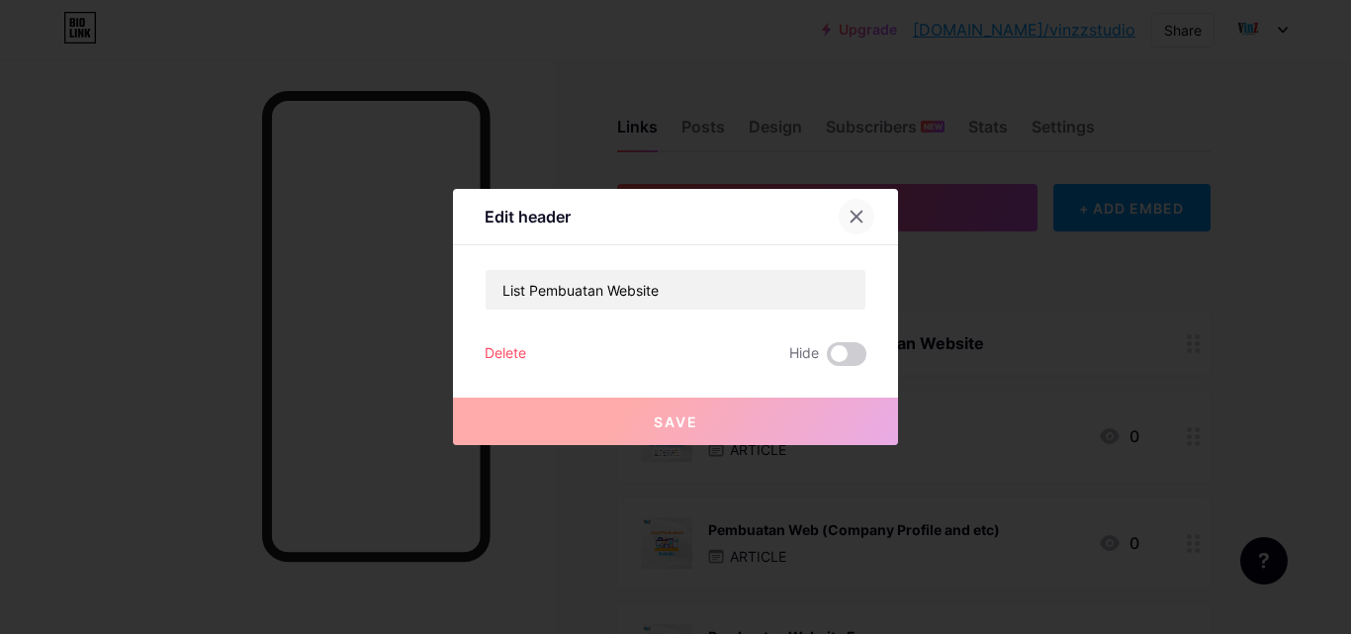
click at [849, 222] on icon at bounding box center [857, 217] width 16 height 16
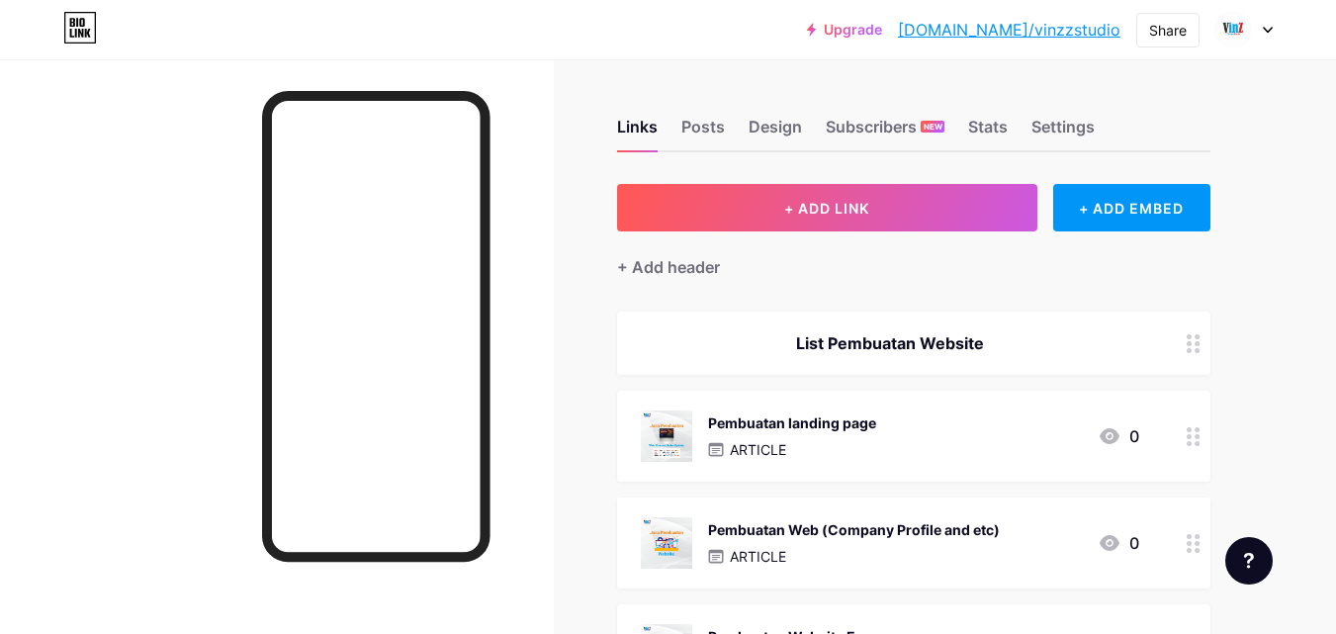
drag, startPoint x: 970, startPoint y: 425, endPoint x: 955, endPoint y: 426, distance: 15.9
click at [955, 426] on div "Pembuatan landing page ARTICLE 0" at bounding box center [890, 436] width 499 height 51
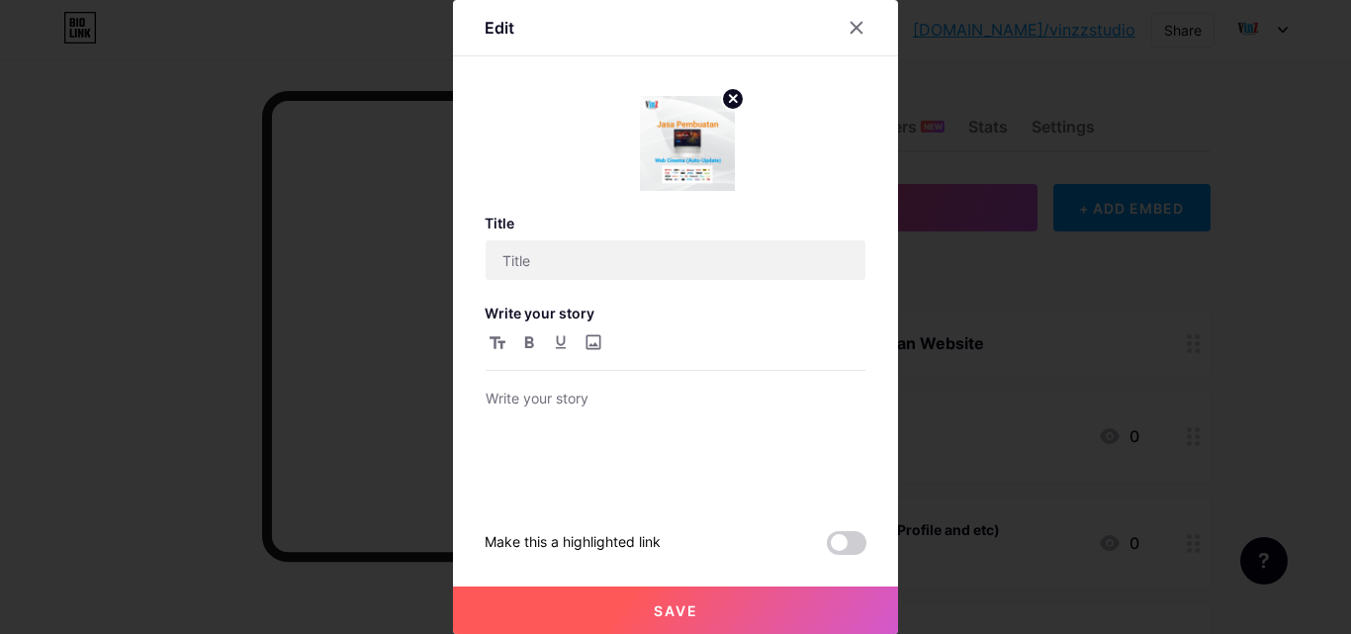
type input "Pembuatan landing page"
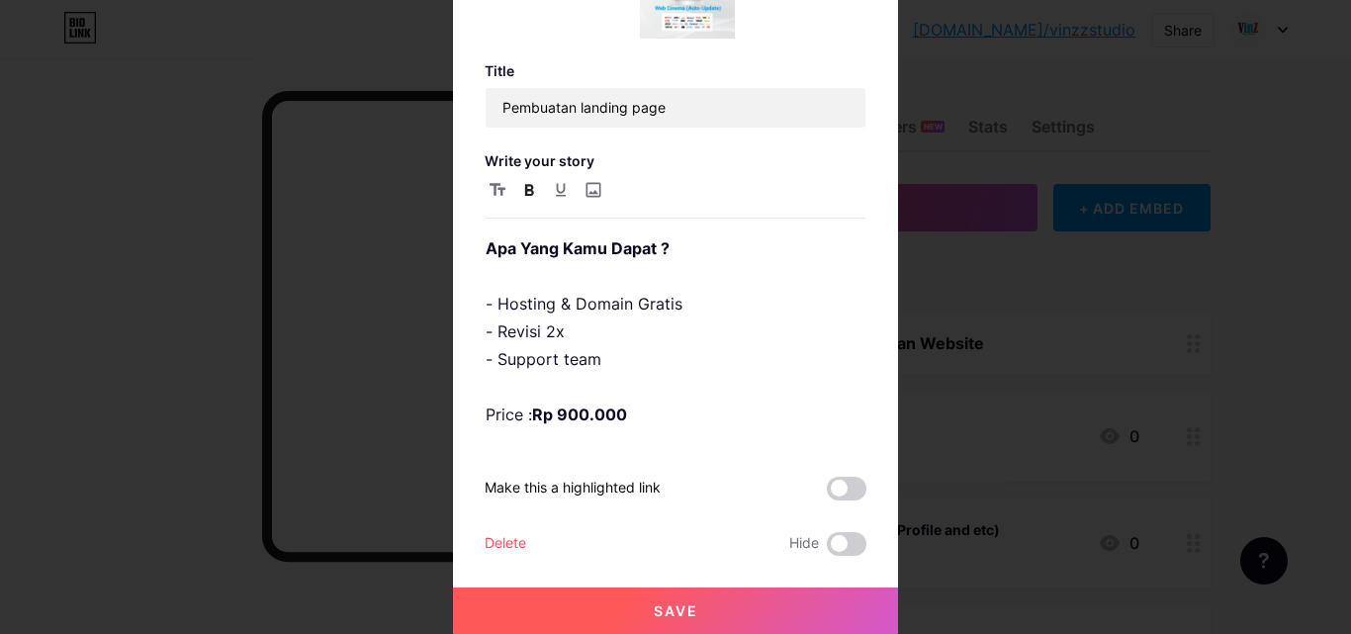
scroll to position [77, 0]
click at [664, 607] on span "Save" at bounding box center [676, 609] width 45 height 17
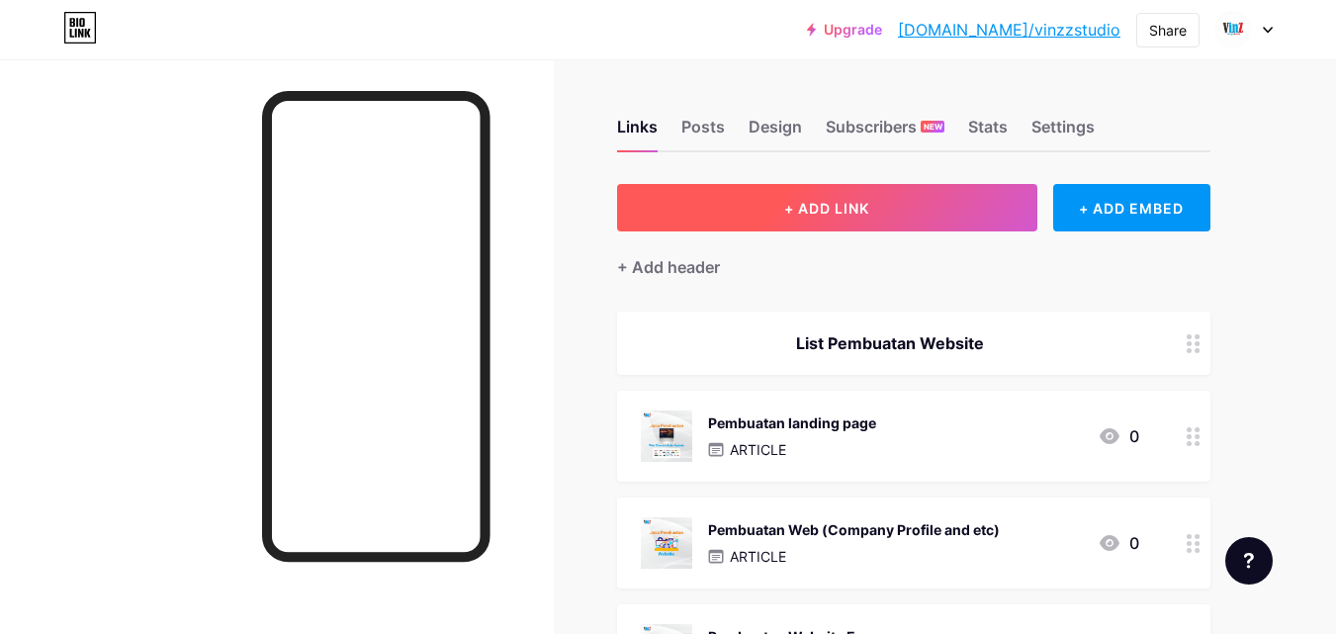
click at [888, 214] on button "+ ADD LINK" at bounding box center [827, 207] width 420 height 47
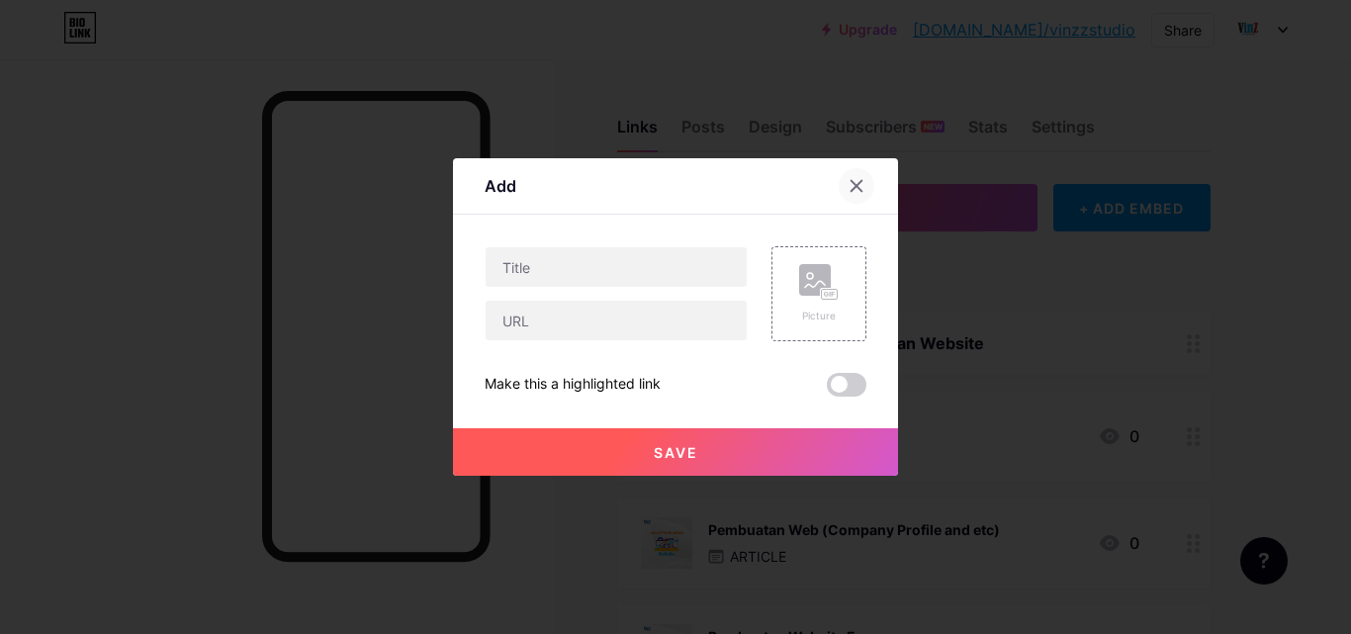
click at [847, 173] on div at bounding box center [857, 186] width 36 height 36
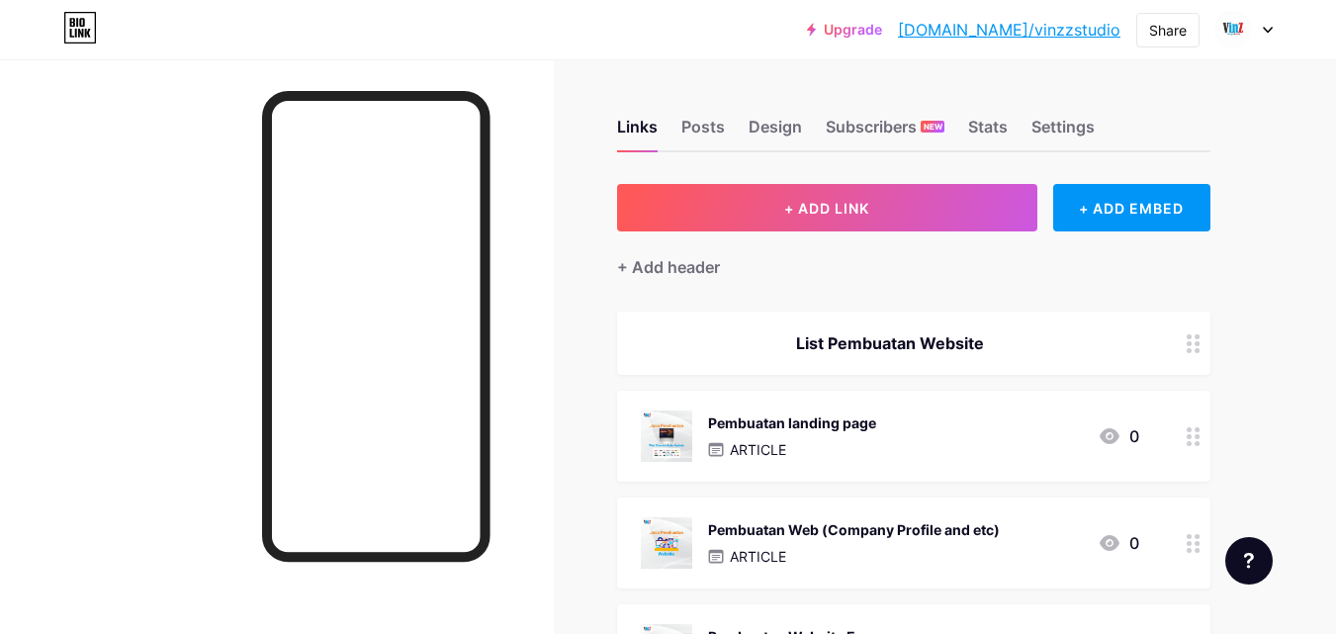
click at [860, 409] on div "Pembuatan landing page ARTICLE 0" at bounding box center [914, 436] width 594 height 91
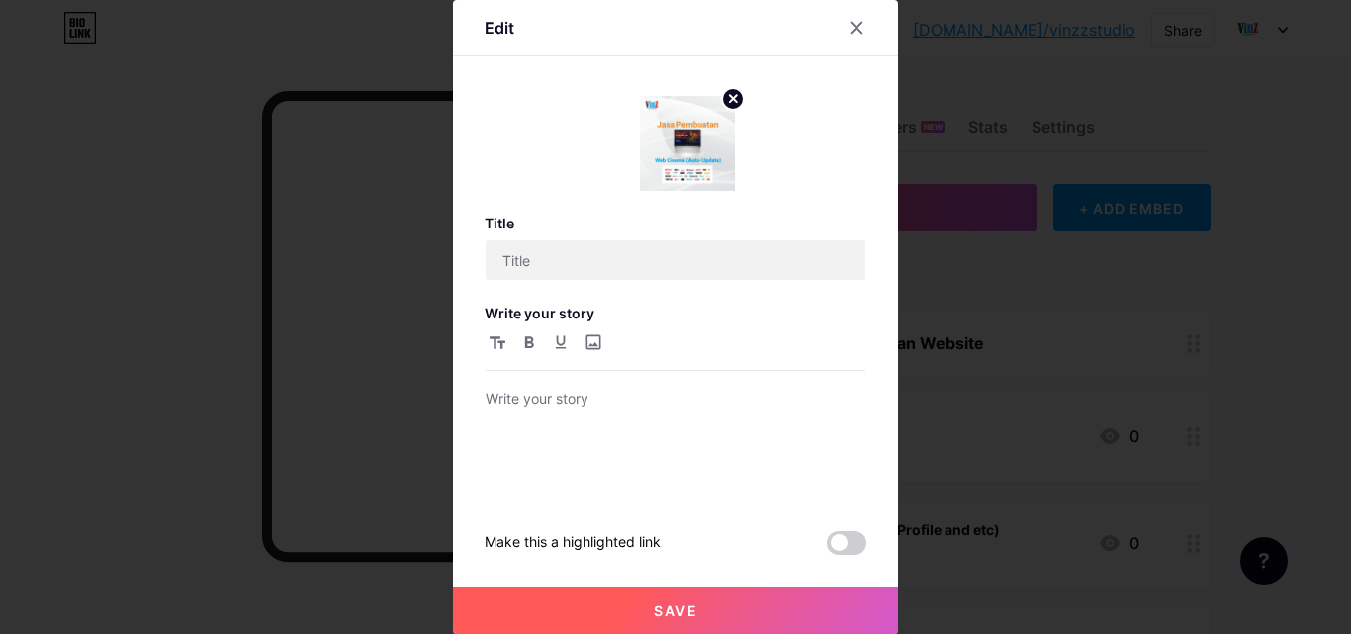
type input "Pembuatan landing page"
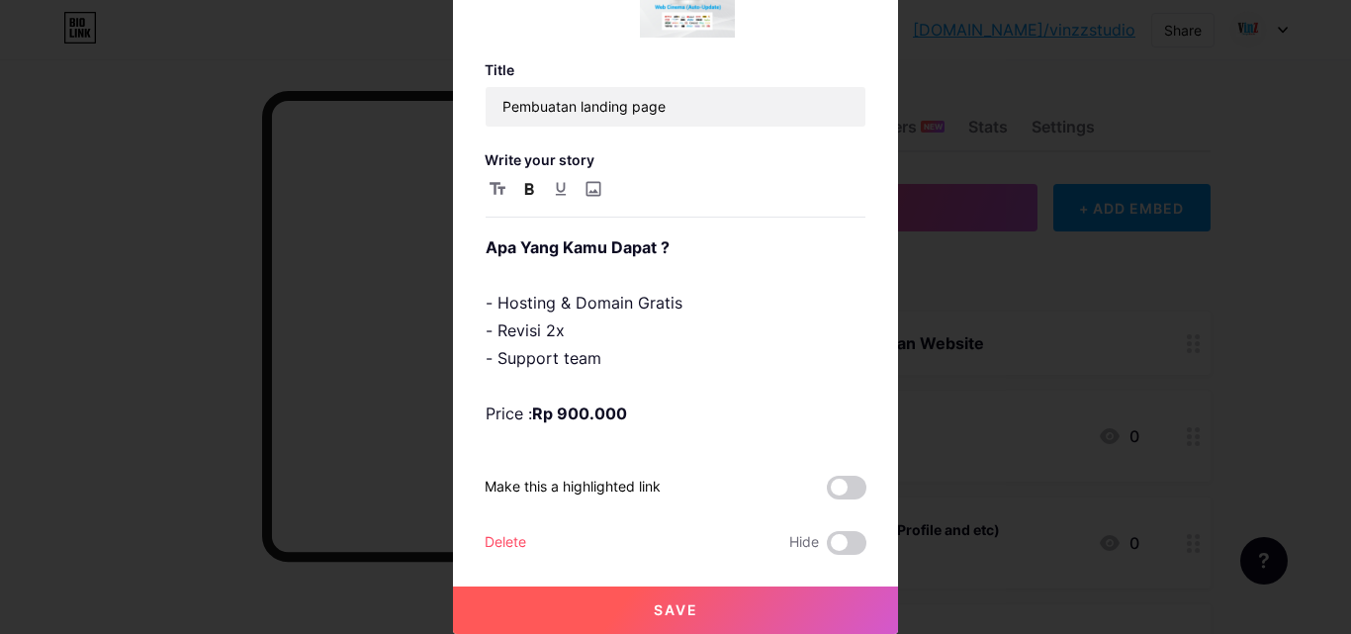
click at [711, 617] on button "Save" at bounding box center [675, 610] width 445 height 47
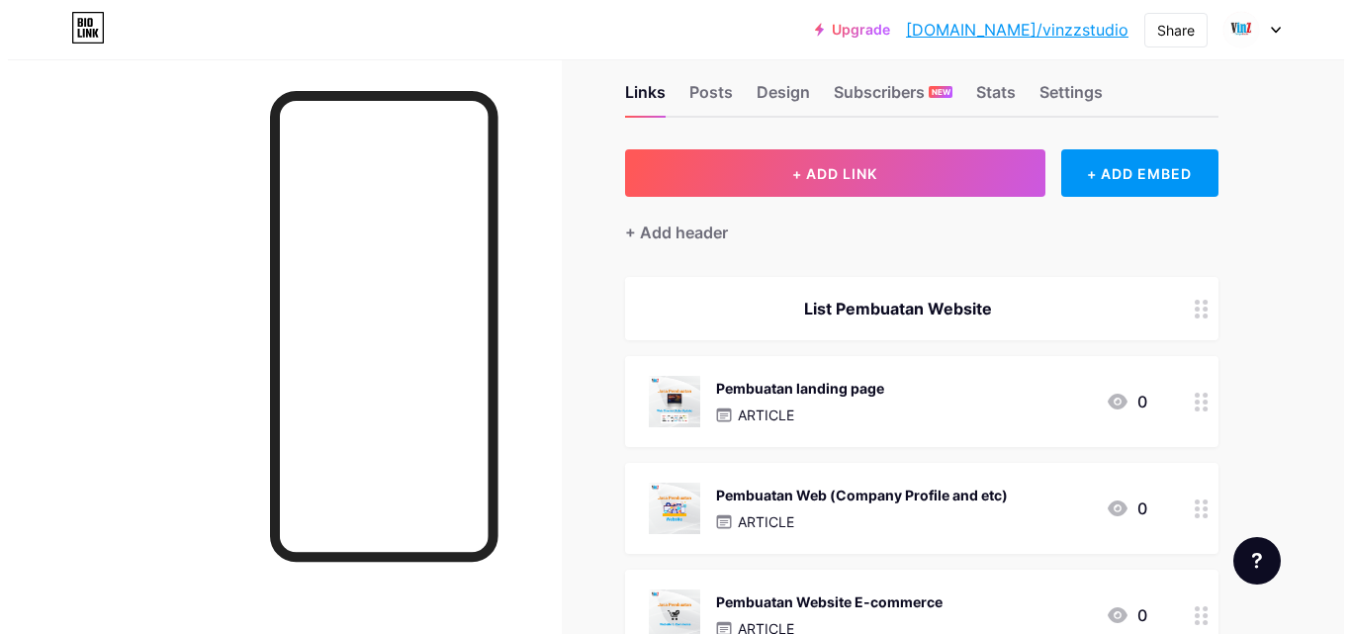
scroll to position [0, 0]
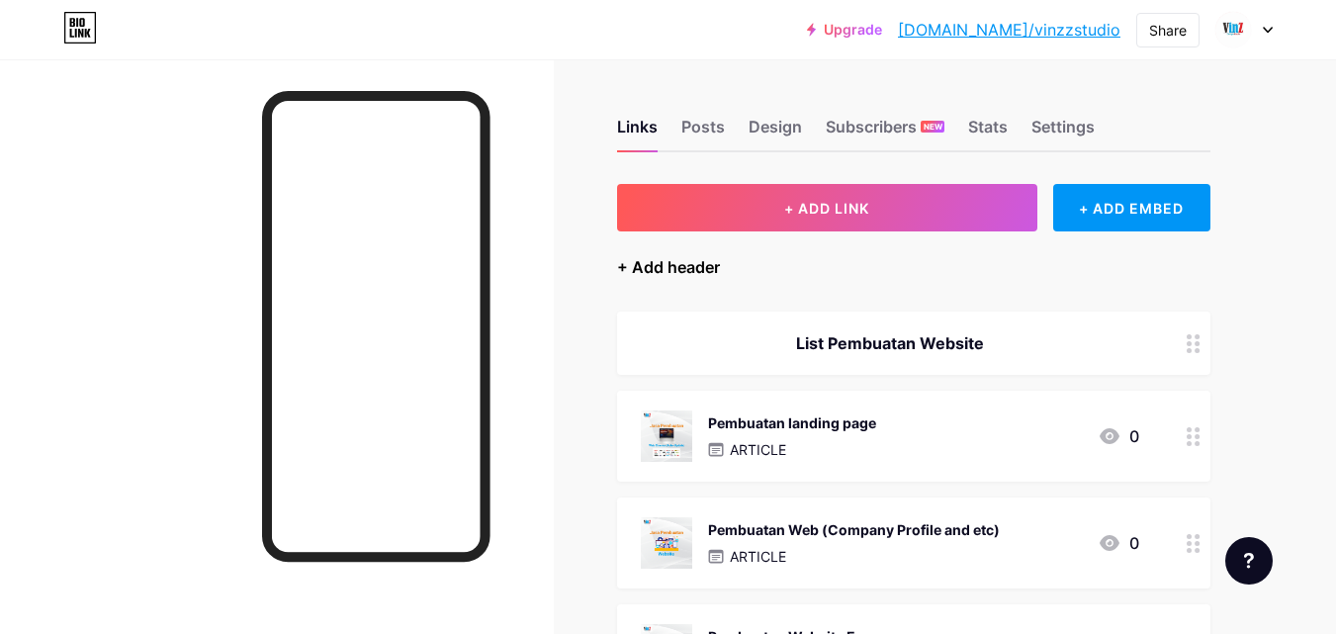
click at [701, 269] on div "+ Add header" at bounding box center [668, 267] width 103 height 24
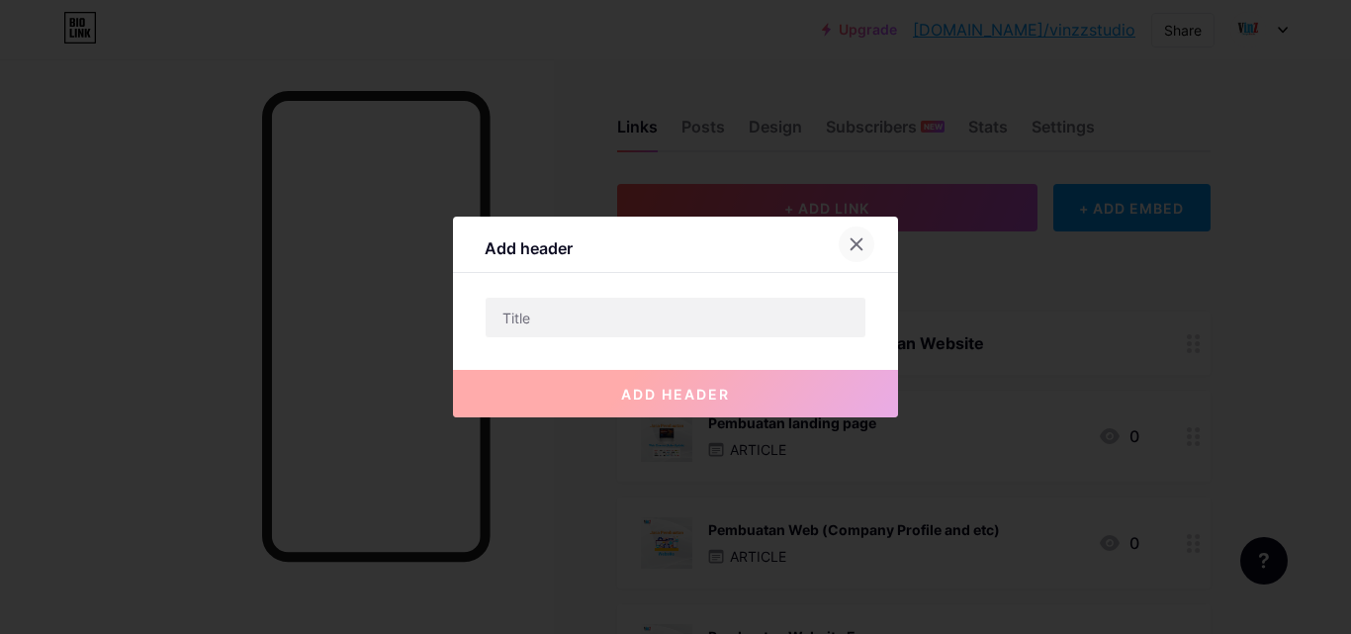
click at [857, 246] on icon at bounding box center [857, 244] width 16 height 16
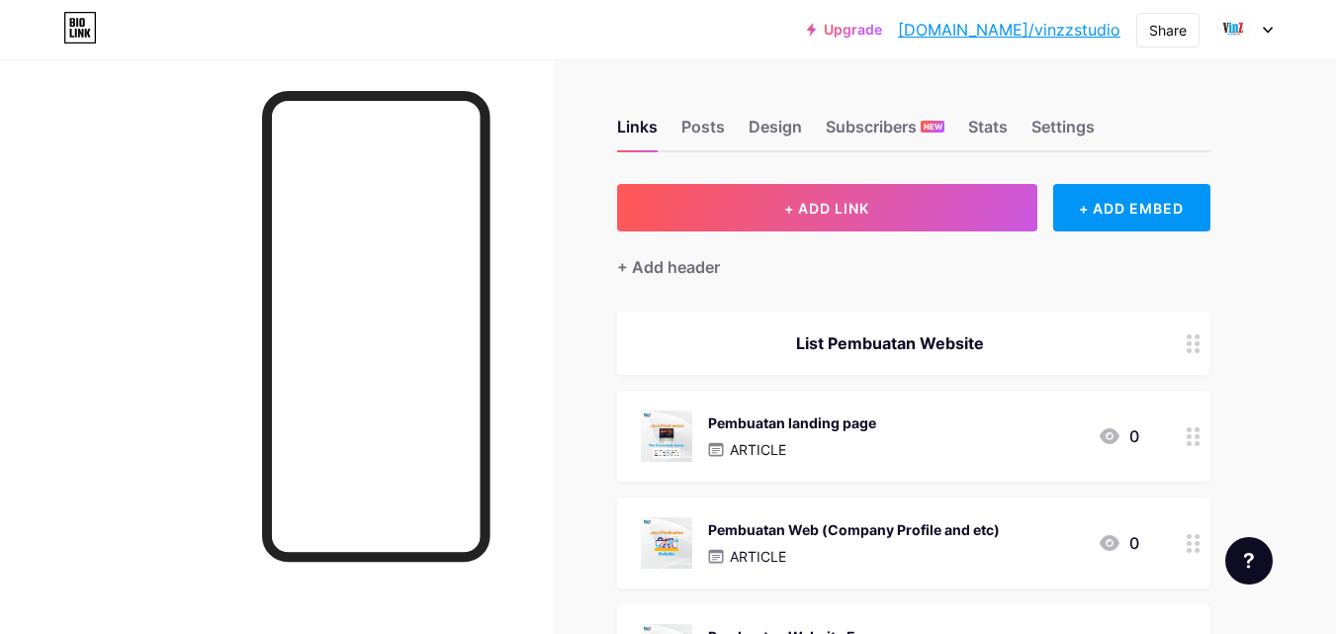
click at [884, 321] on div "List Pembuatan Website" at bounding box center [914, 343] width 594 height 63
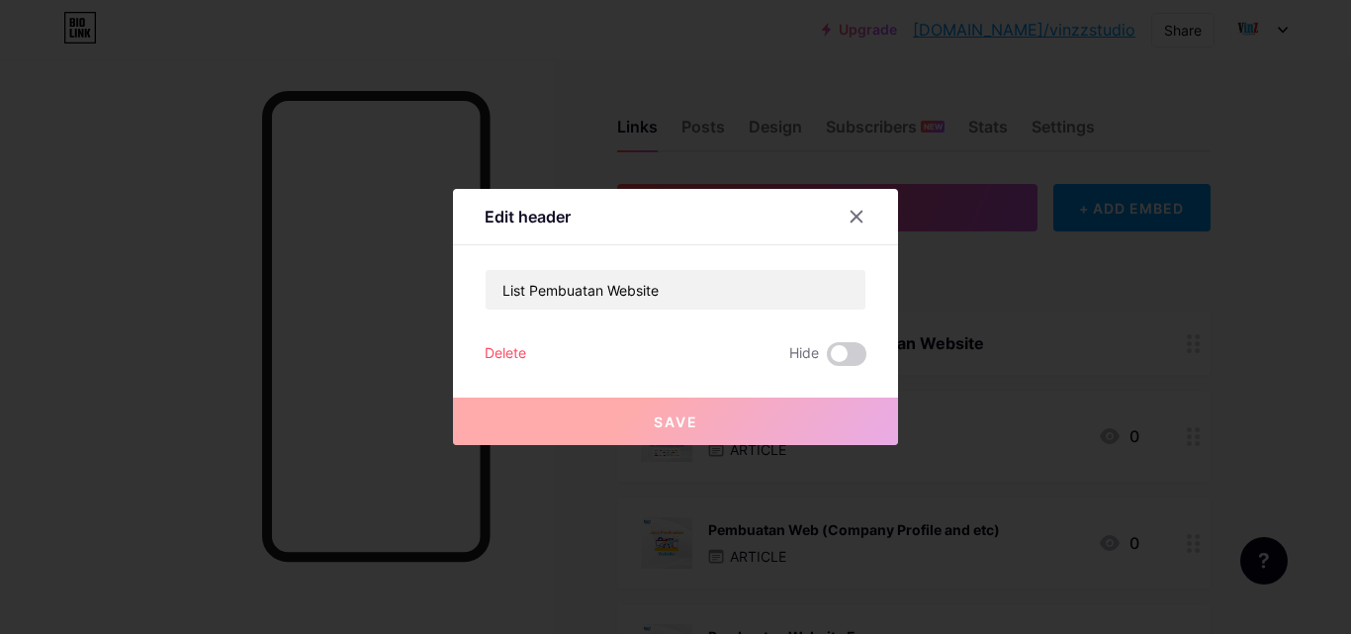
click at [689, 412] on button "Save" at bounding box center [675, 421] width 445 height 47
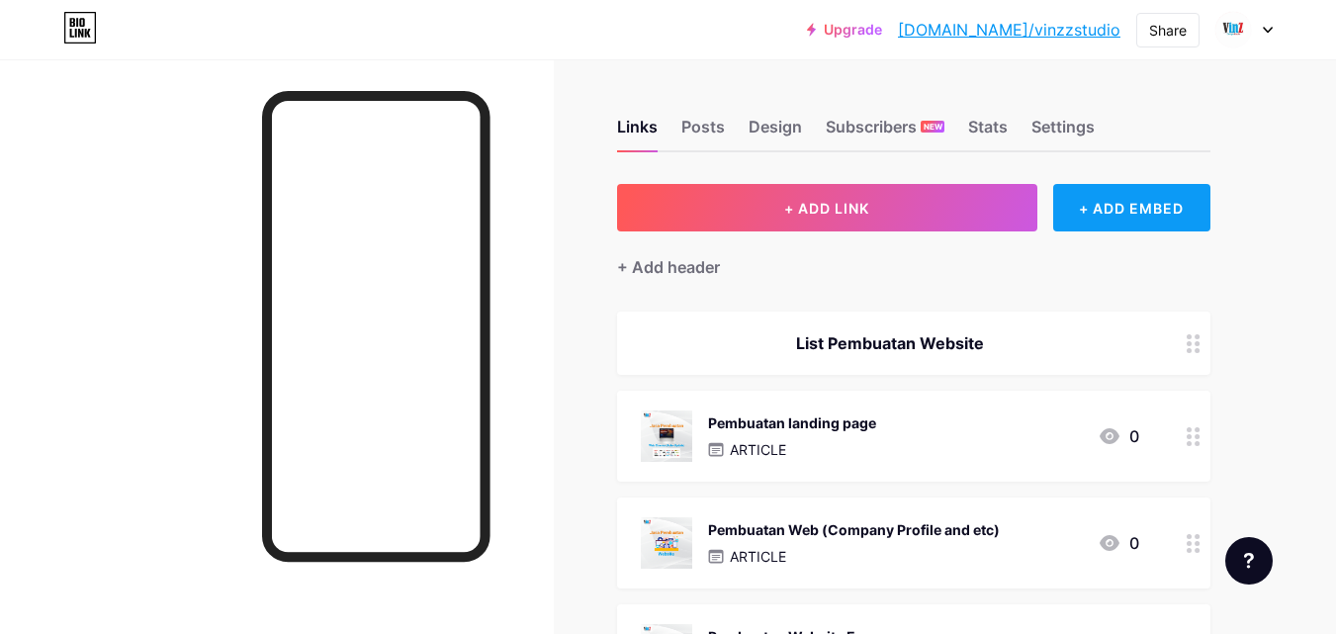
click at [1112, 221] on div "+ ADD EMBED" at bounding box center [1131, 207] width 157 height 47
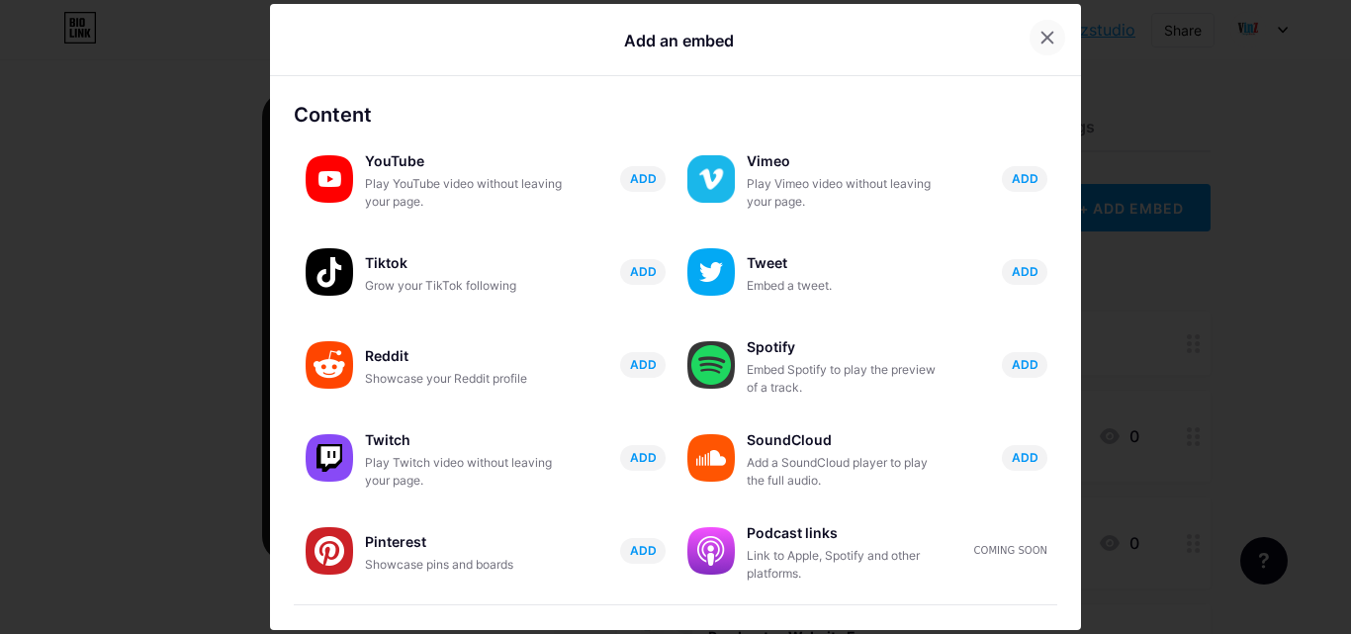
click at [1040, 44] on icon at bounding box center [1048, 38] width 16 height 16
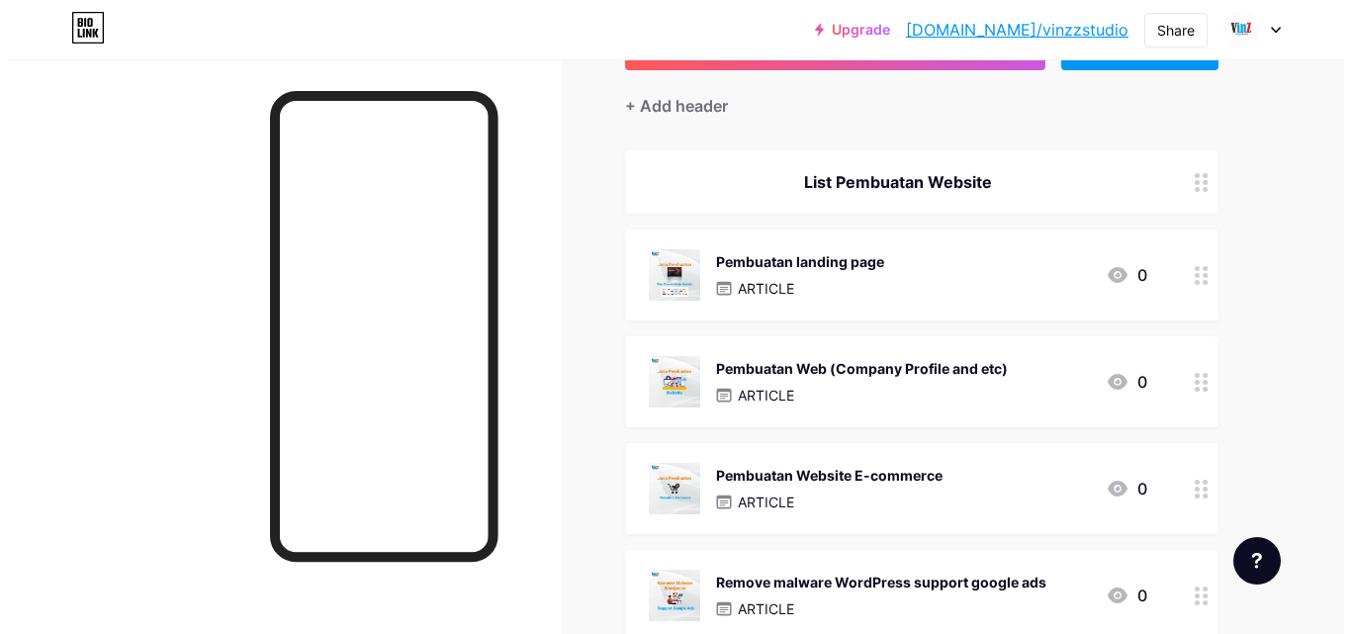
scroll to position [198, 0]
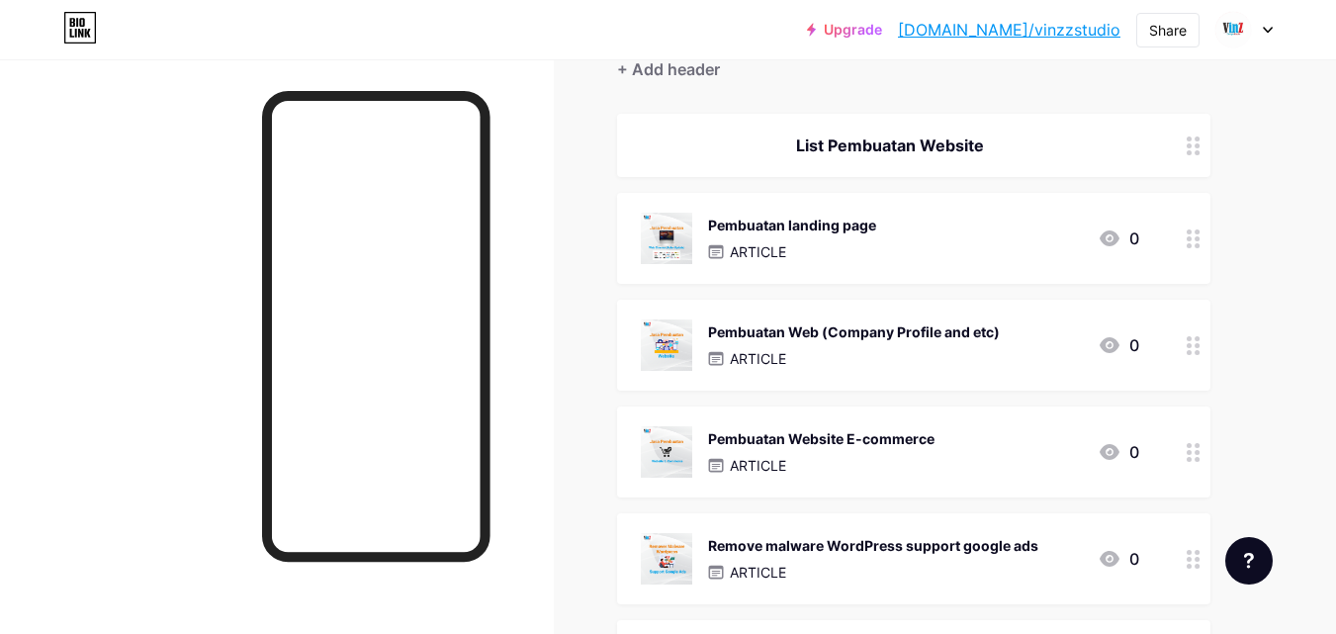
click at [879, 329] on div "Pembuatan Web (Company Profile and etc)" at bounding box center [854, 331] width 292 height 21
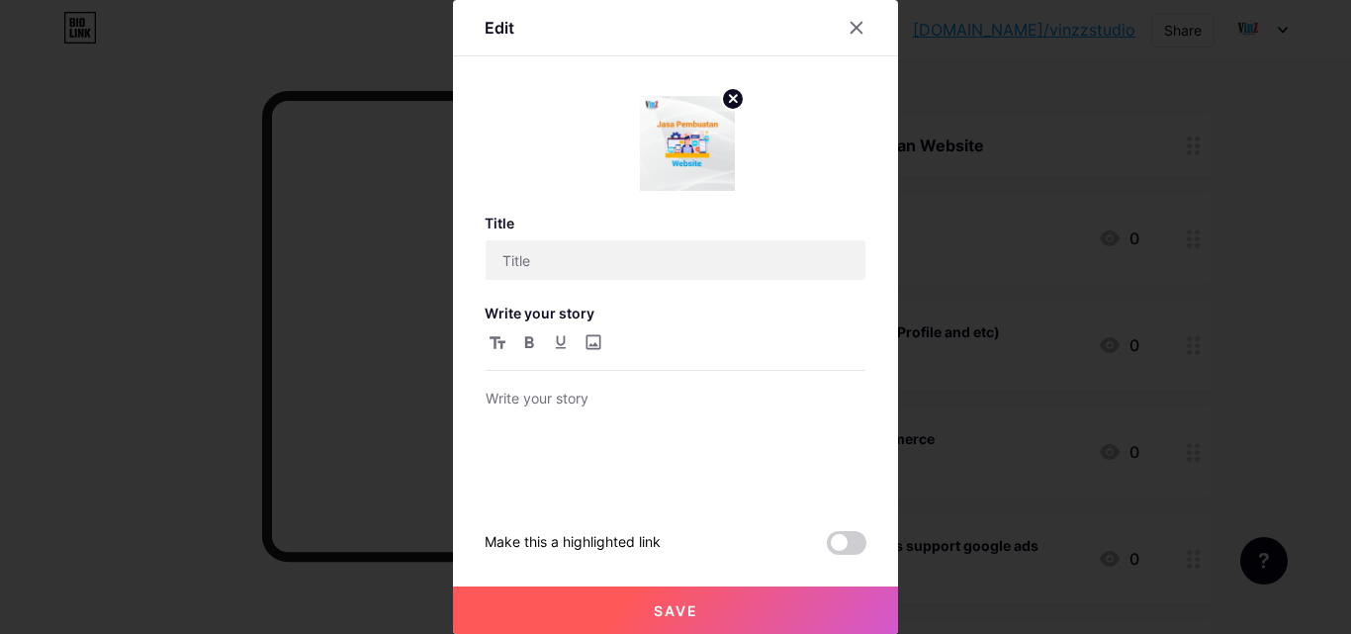
type input "Pembuatan Web (Company Profile and etc)"
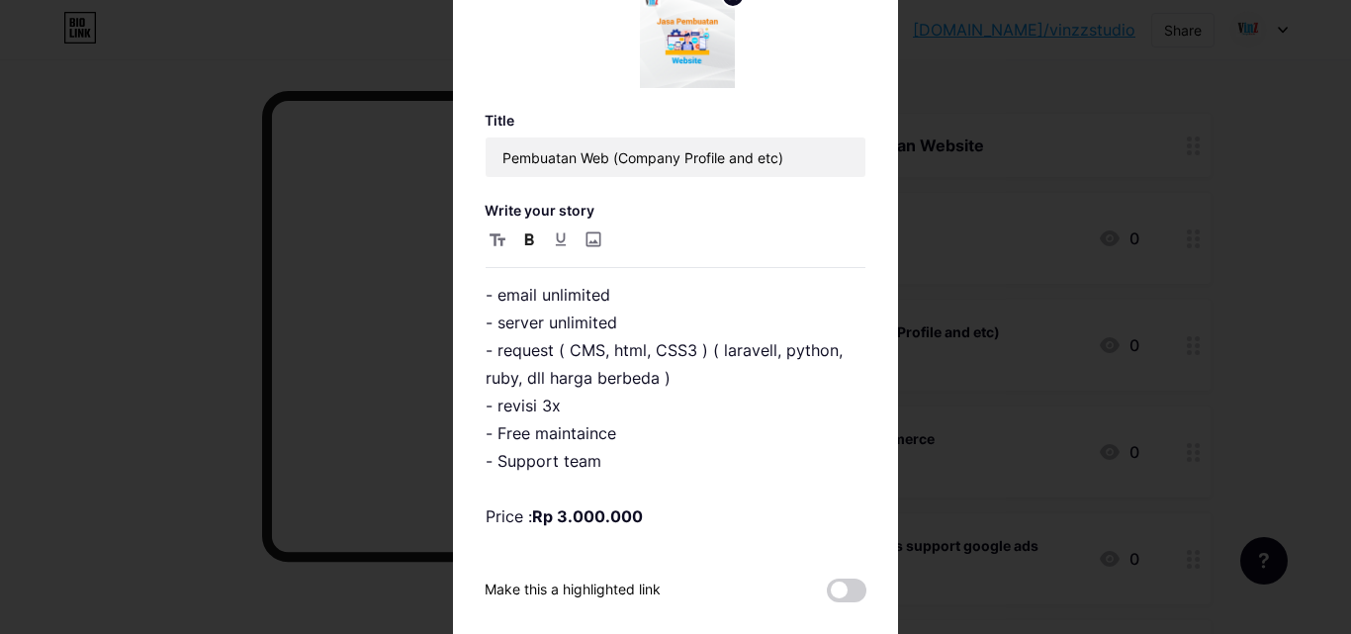
scroll to position [114, 0]
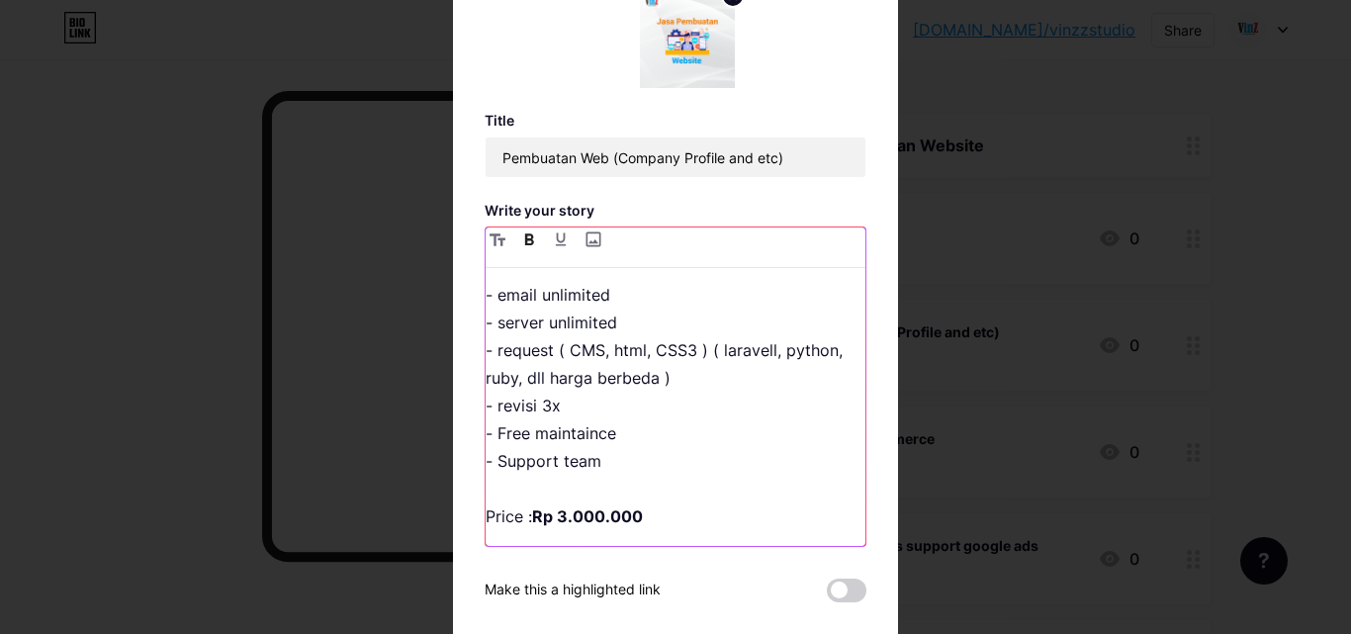
click at [647, 517] on p "Yang di dapat membuat website bersama kami : - hosting unlimited & Gratis Domai…" at bounding box center [676, 364] width 380 height 332
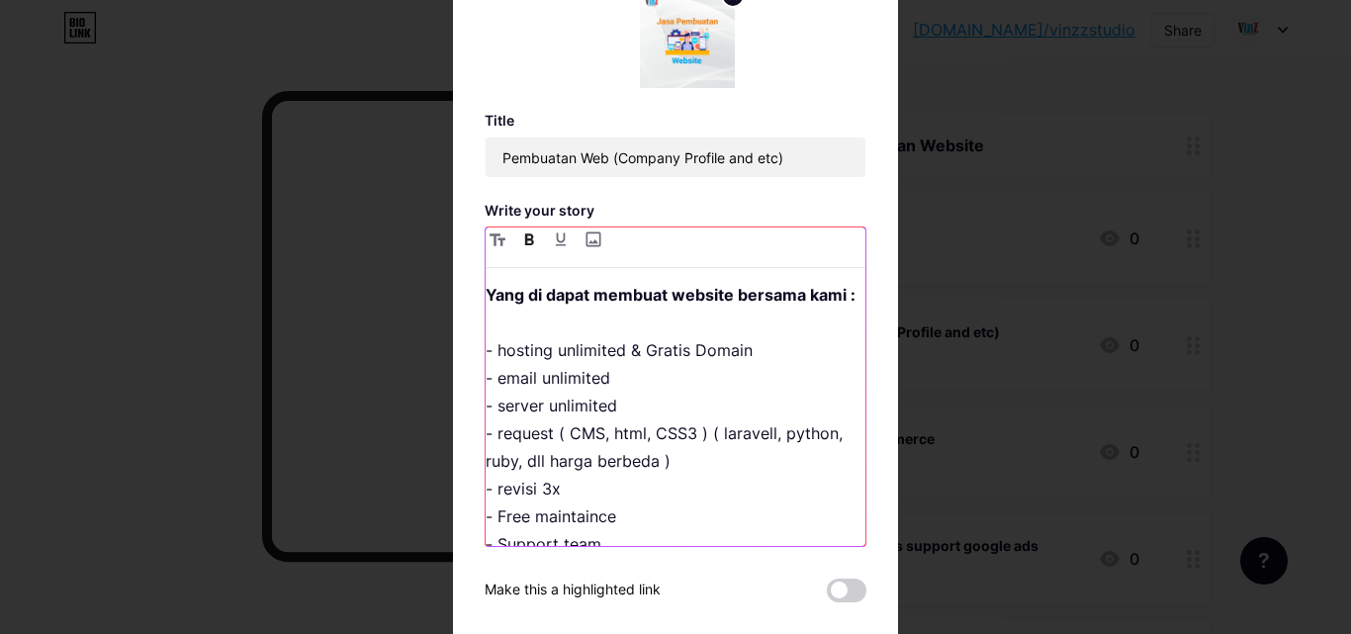
scroll to position [0, 0]
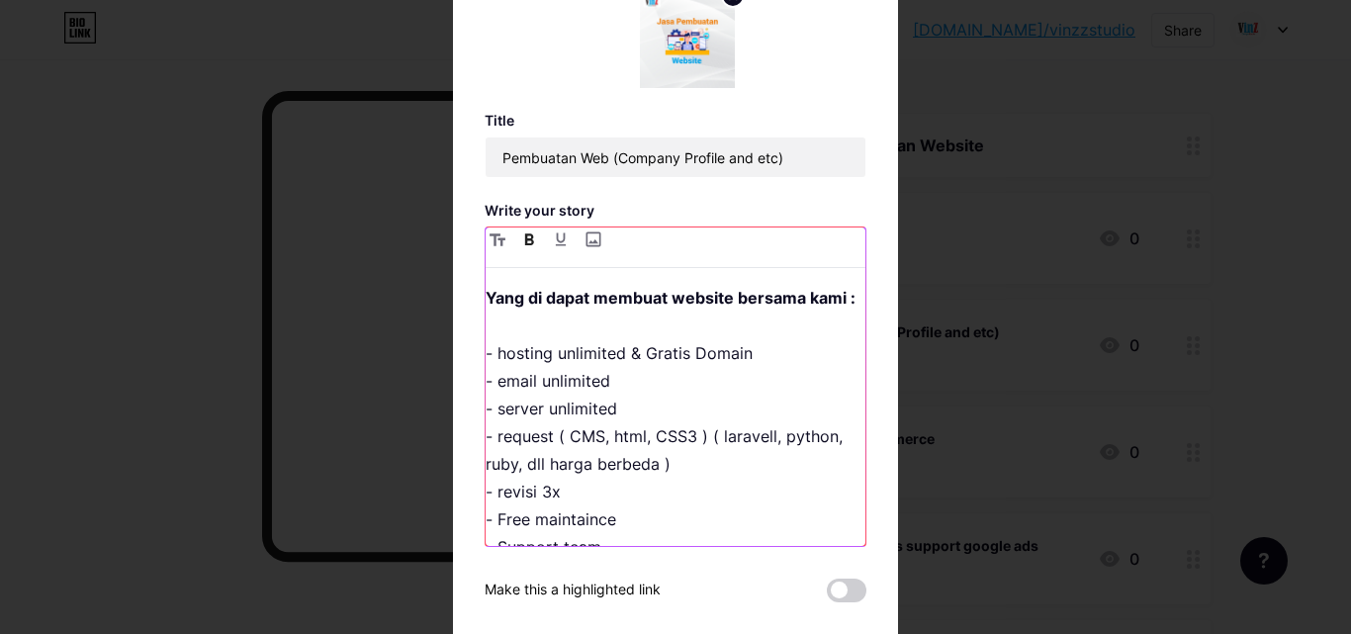
click at [655, 359] on p "Yang di dapat membuat website bersama kami : - hosting unlimited & Gratis Domai…" at bounding box center [676, 450] width 380 height 332
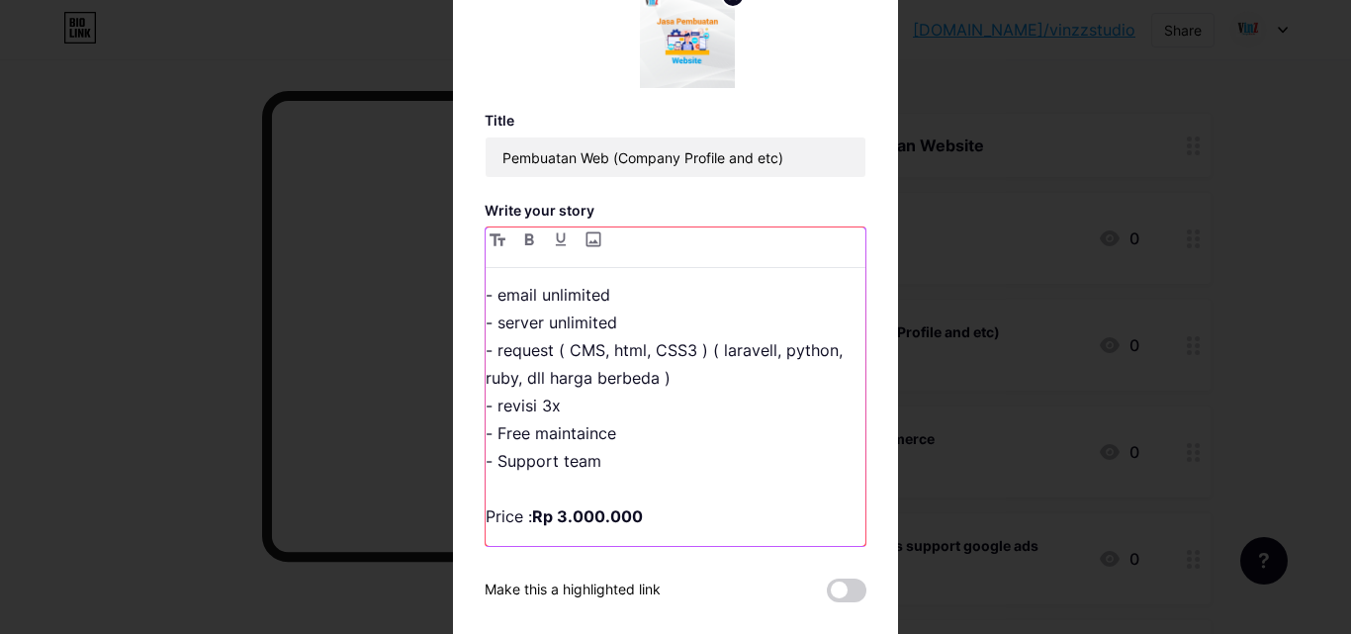
scroll to position [103, 0]
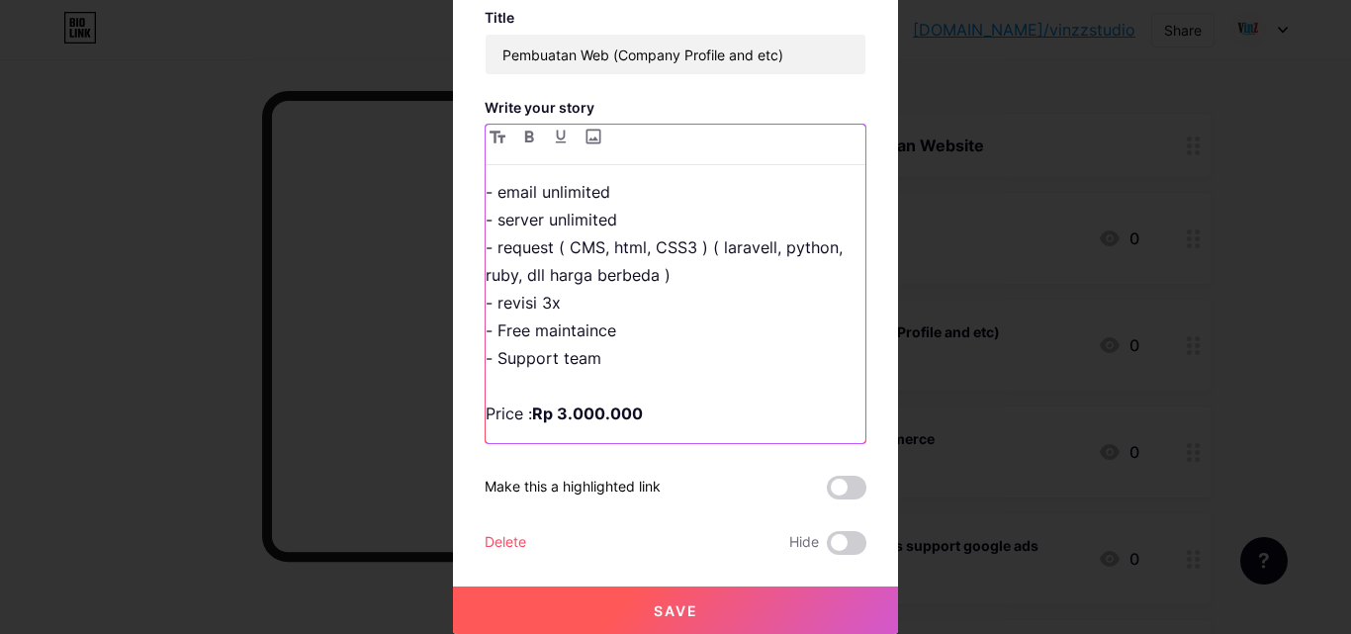
click at [561, 380] on p "Yang di dapat membuat website bersama kami : - hosting unlimited & Gratis Domai…" at bounding box center [676, 261] width 380 height 332
click at [642, 410] on p "Yang di dapat membuat website bersama kami : - hosting unlimited & Gratis Domai…" at bounding box center [676, 261] width 380 height 332
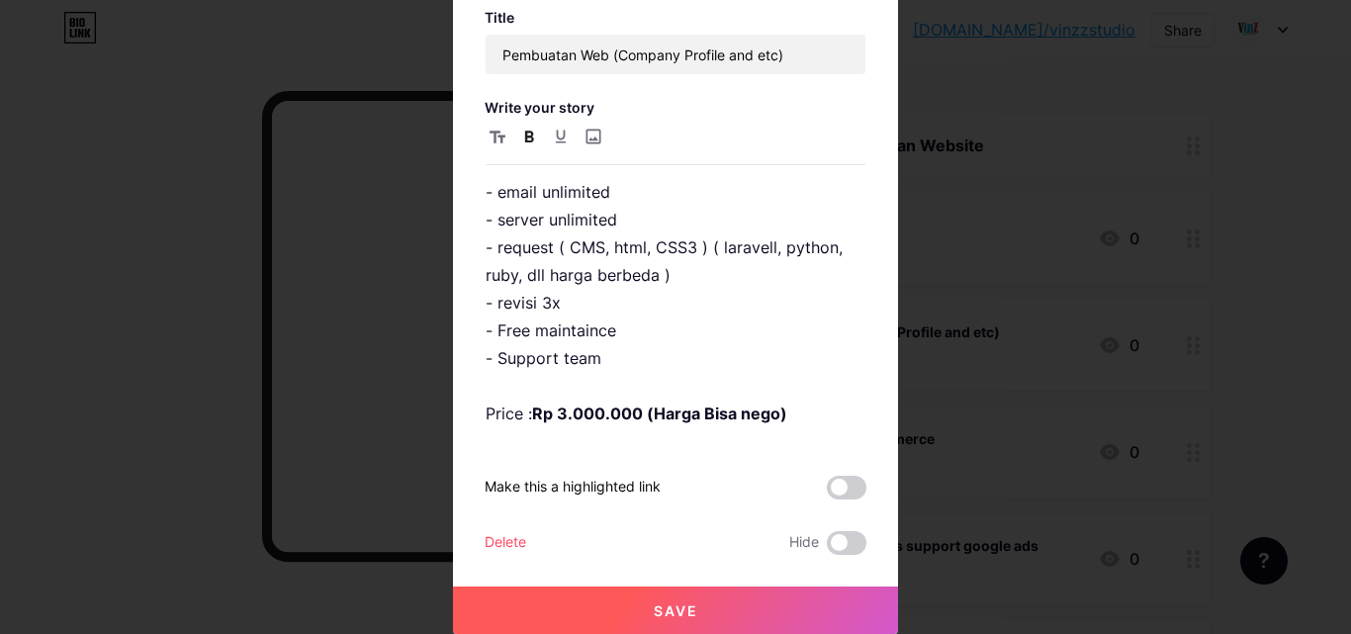
click at [679, 598] on button "Save" at bounding box center [675, 610] width 445 height 47
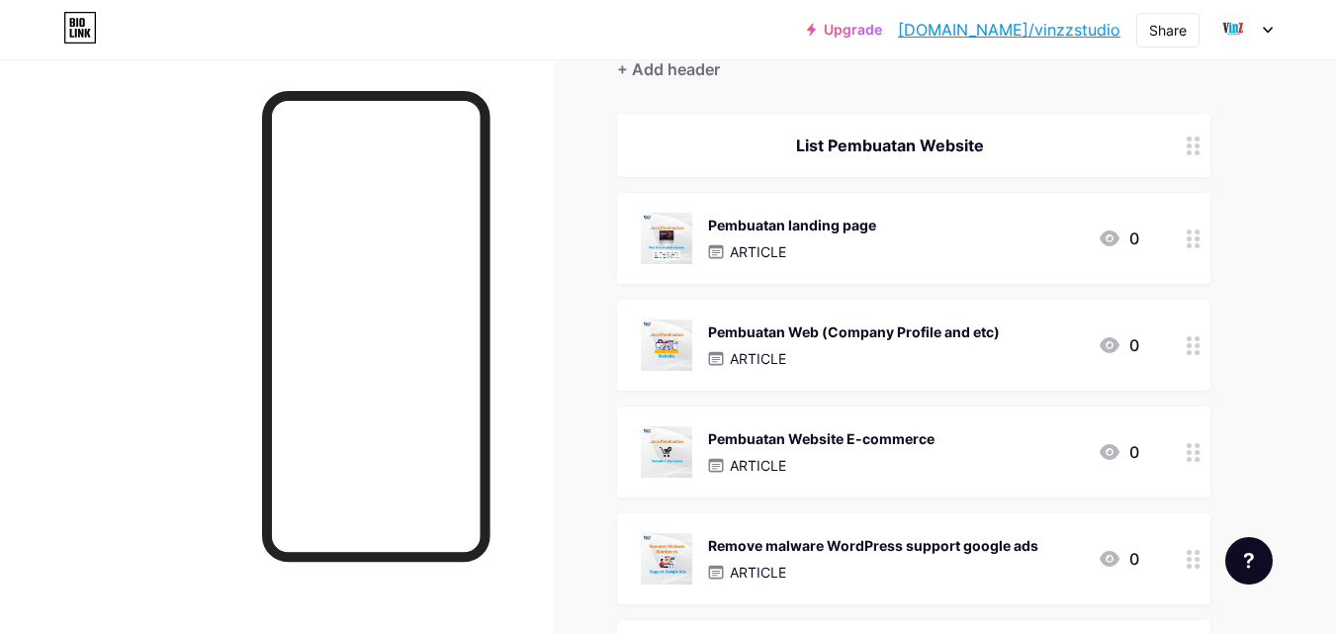
click at [916, 460] on div "ARTICLE" at bounding box center [821, 465] width 227 height 21
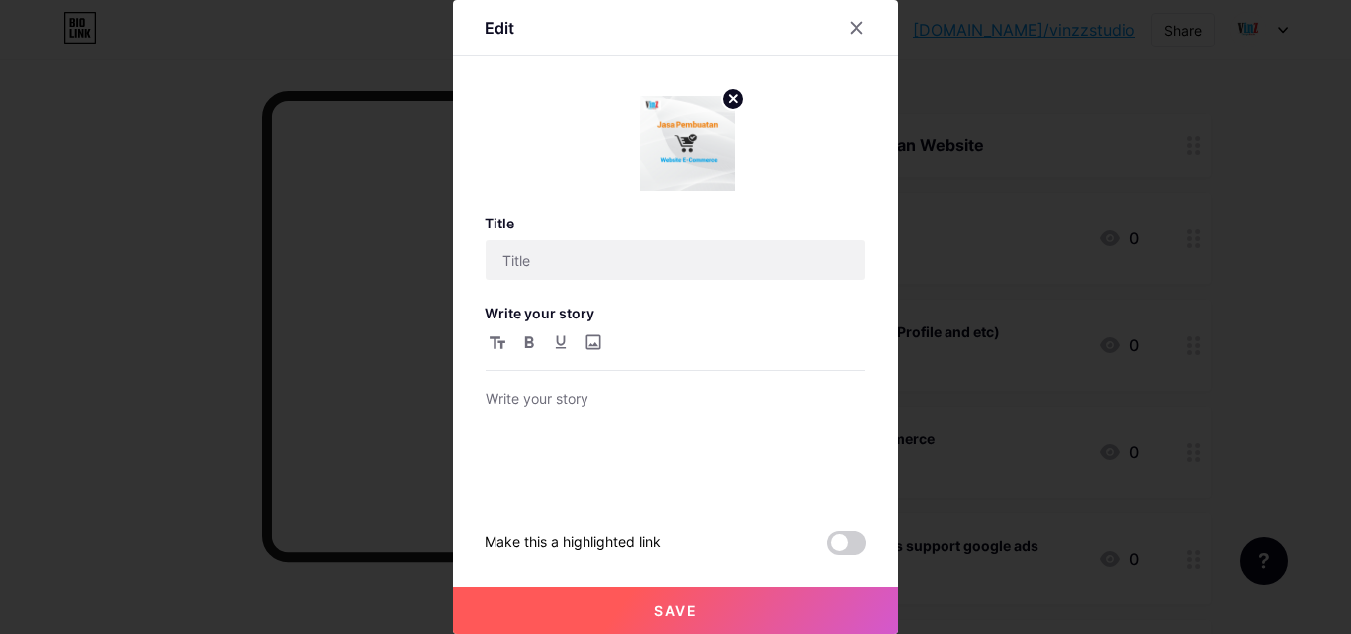
type input "Pembuatan Website E-commerce"
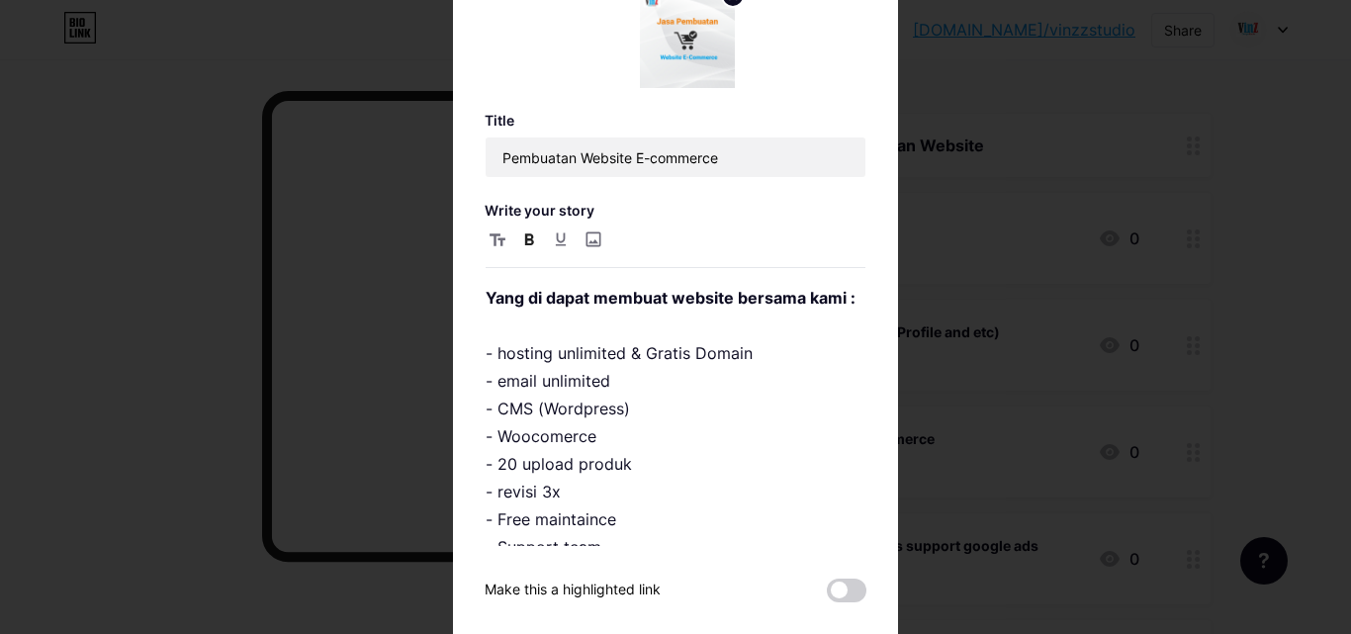
scroll to position [114, 0]
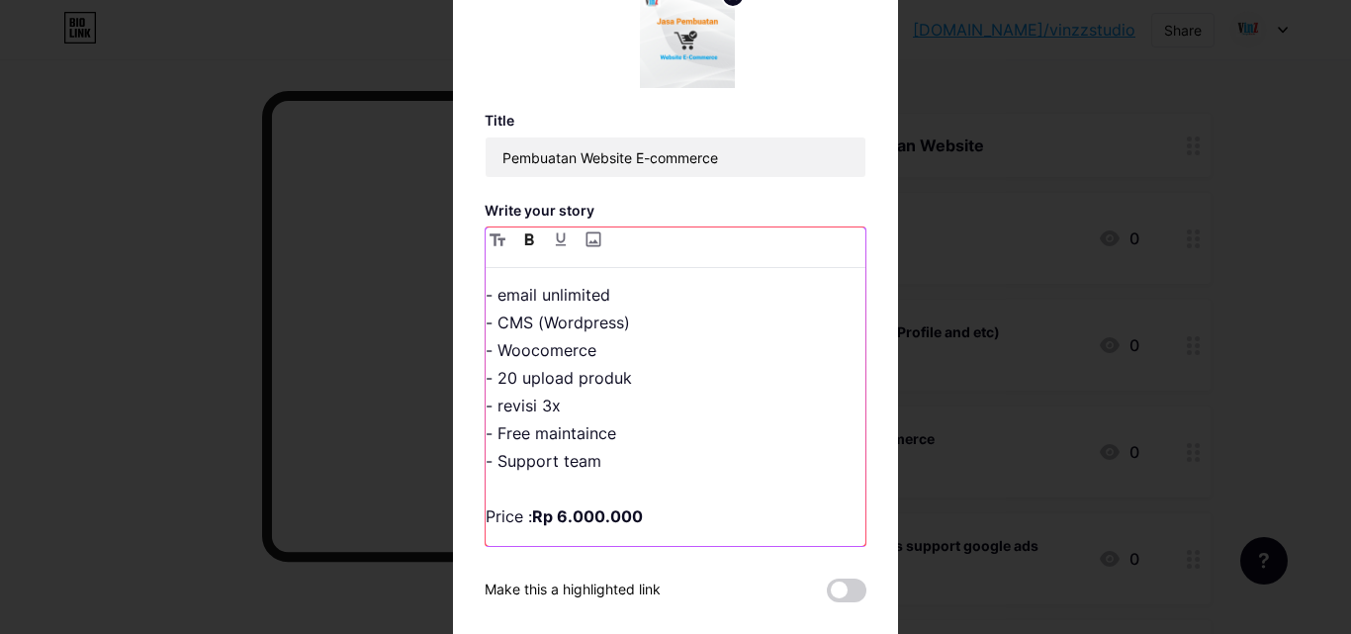
click at [563, 522] on strong "Rp 6.000.000" at bounding box center [587, 516] width 111 height 20
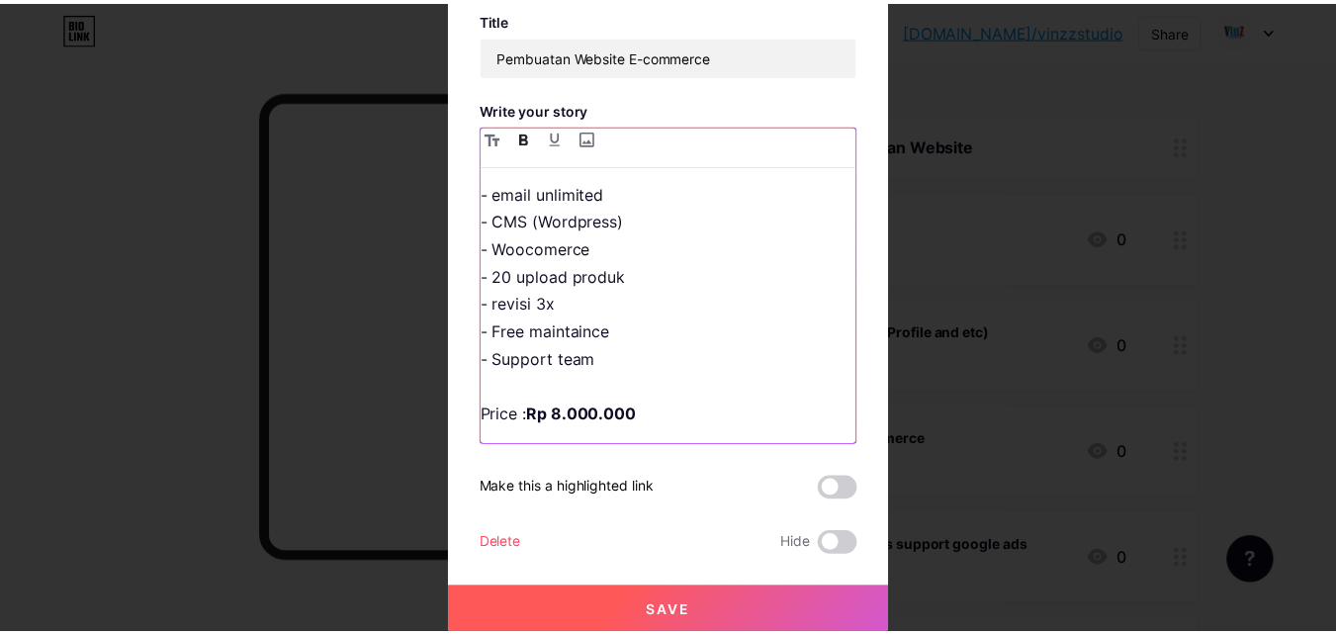
scroll to position [103, 0]
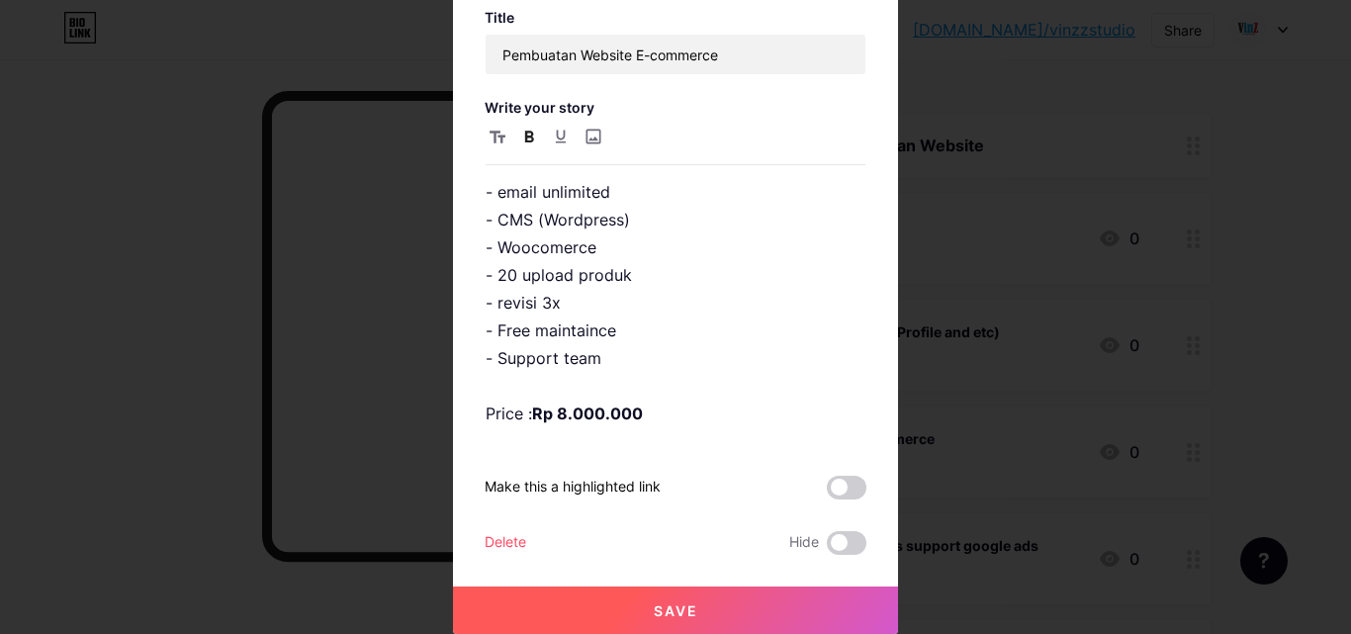
click at [728, 595] on button "Save" at bounding box center [675, 610] width 445 height 47
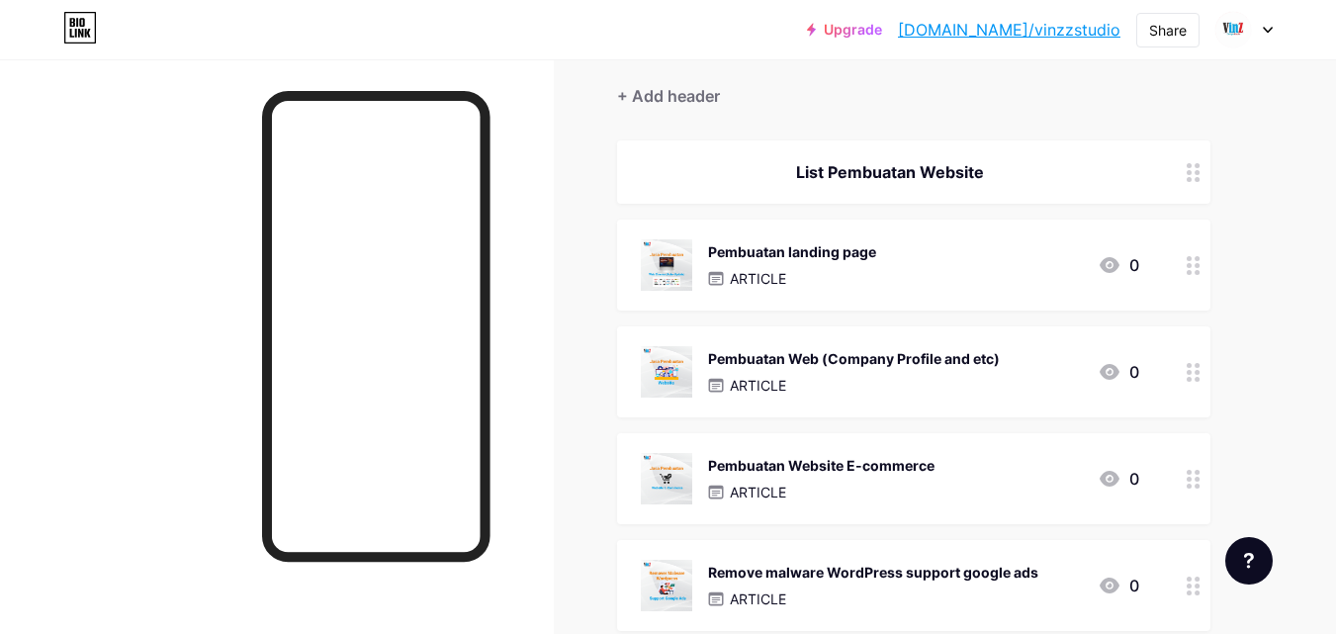
scroll to position [0, 0]
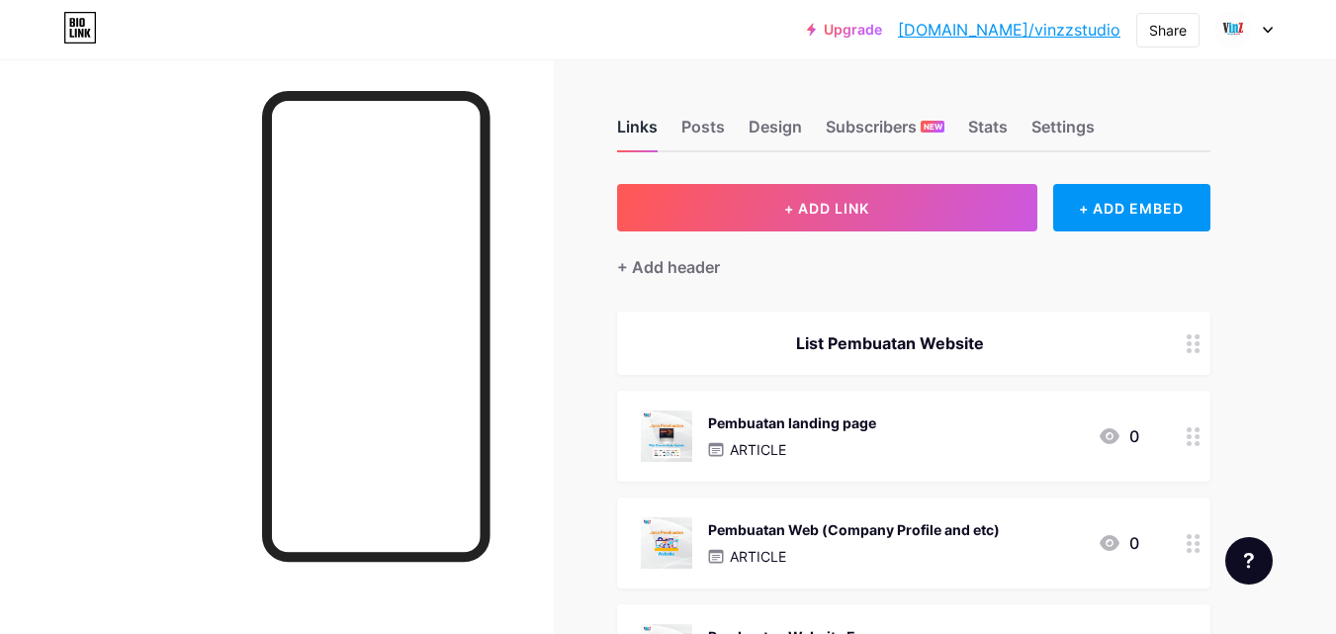
click at [628, 128] on div "Links" at bounding box center [637, 133] width 41 height 36
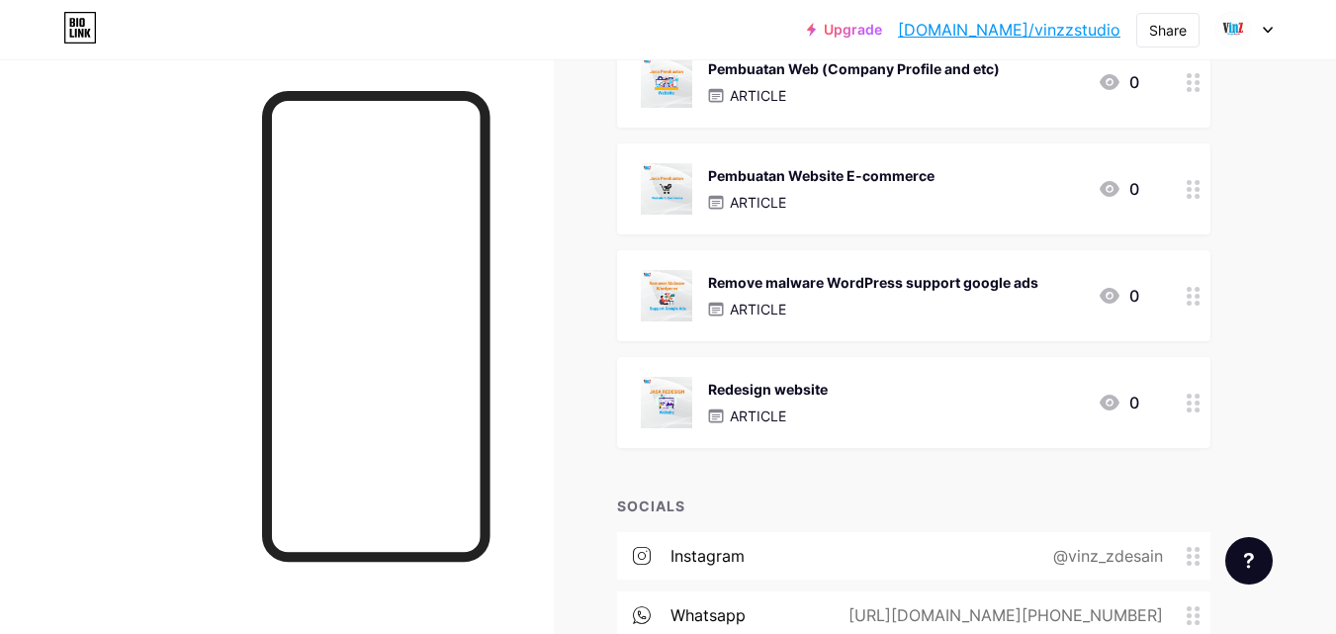
click at [1283, 456] on div "Links Posts Design Subscribers NEW Stats Settings + ADD LINK + ADD EMBED + Add …" at bounding box center [647, 197] width 1294 height 1199
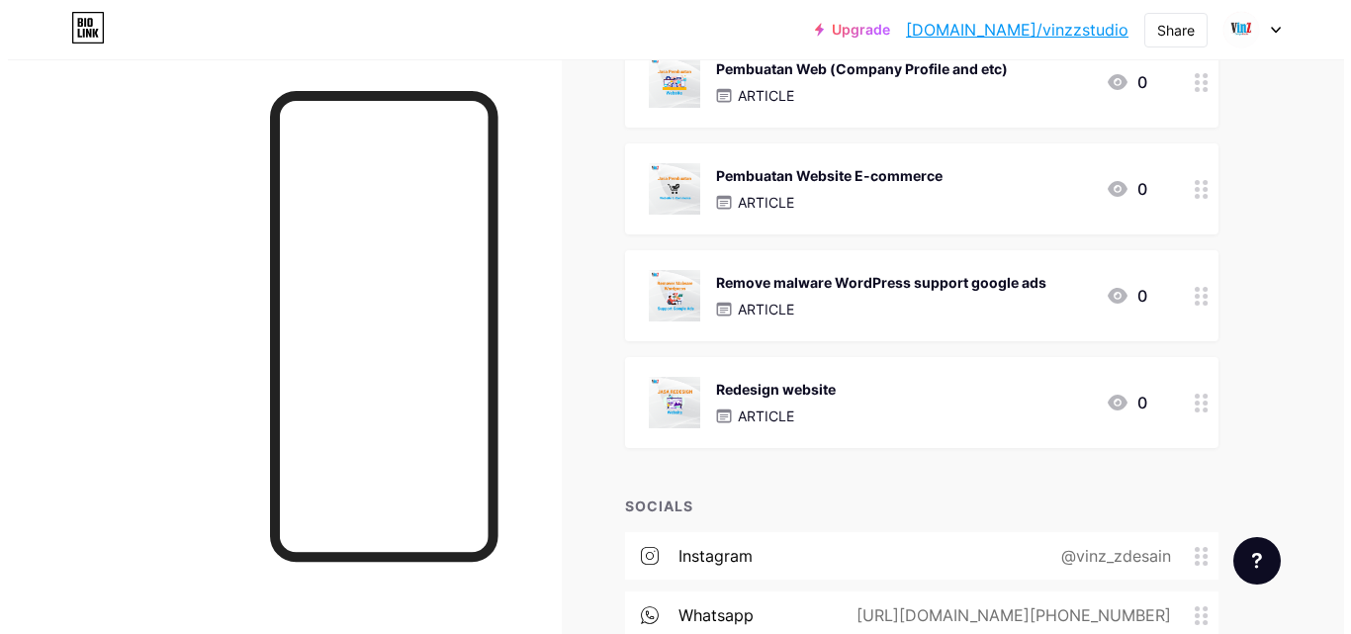
scroll to position [455, 0]
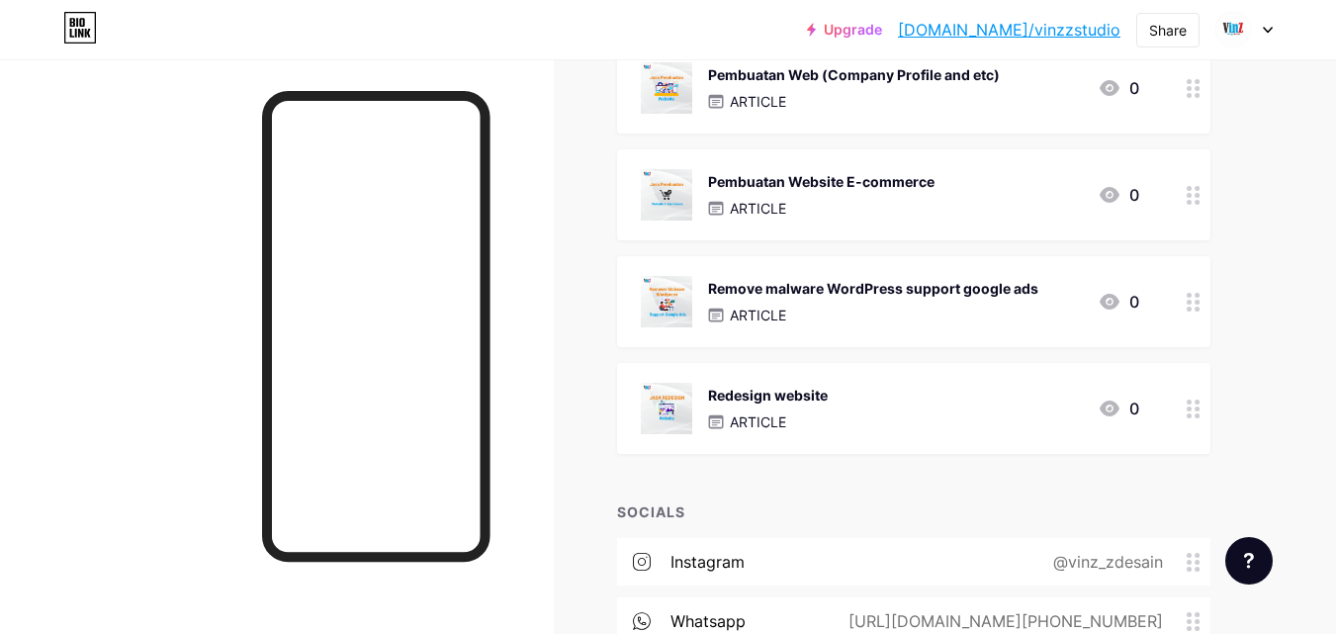
drag, startPoint x: 1008, startPoint y: 406, endPoint x: 950, endPoint y: 405, distance: 58.4
drag, startPoint x: 950, startPoint y: 405, endPoint x: 854, endPoint y: 493, distance: 130.2
click at [854, 493] on div "+ ADD LINK + ADD EMBED + Add header List Pembuatan Website Pembuatan landing pa…" at bounding box center [914, 216] width 594 height 975
drag, startPoint x: 1197, startPoint y: 403, endPoint x: 1216, endPoint y: 409, distance: 19.7
click at [1216, 409] on div "Links Posts Design Subscribers NEW Stats Settings + ADD LINK + ADD EMBED + Add …" at bounding box center [647, 203] width 1294 height 1199
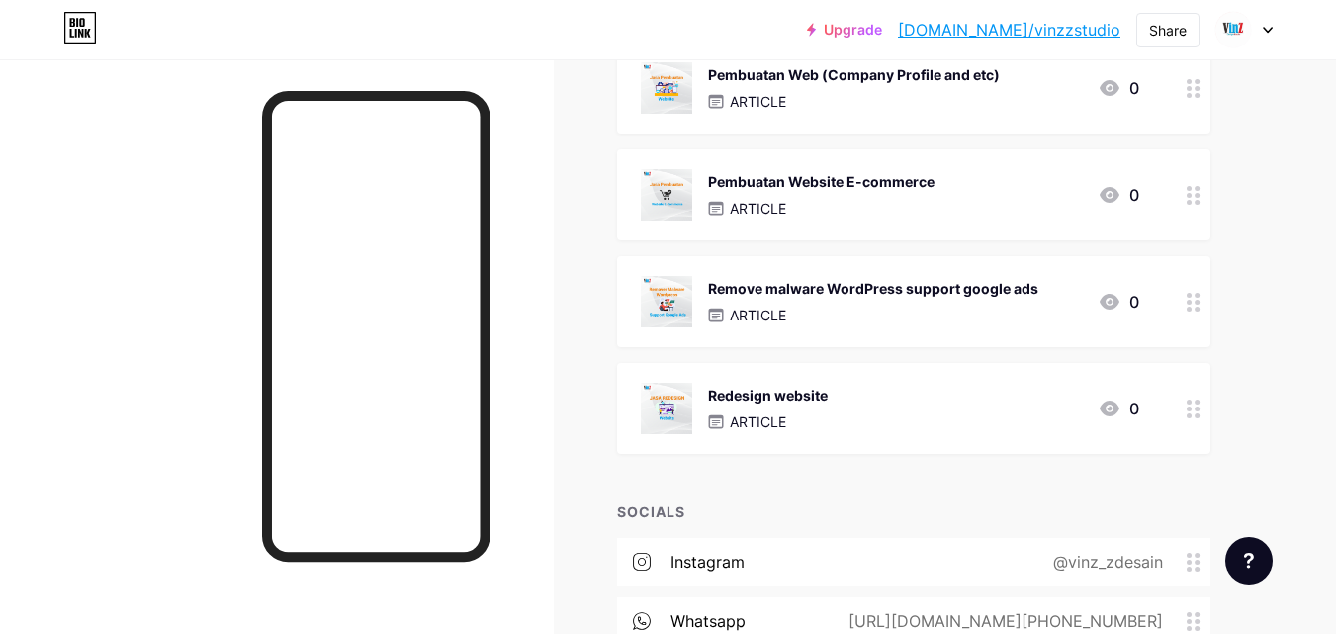
click at [1115, 407] on icon at bounding box center [1110, 409] width 20 height 16
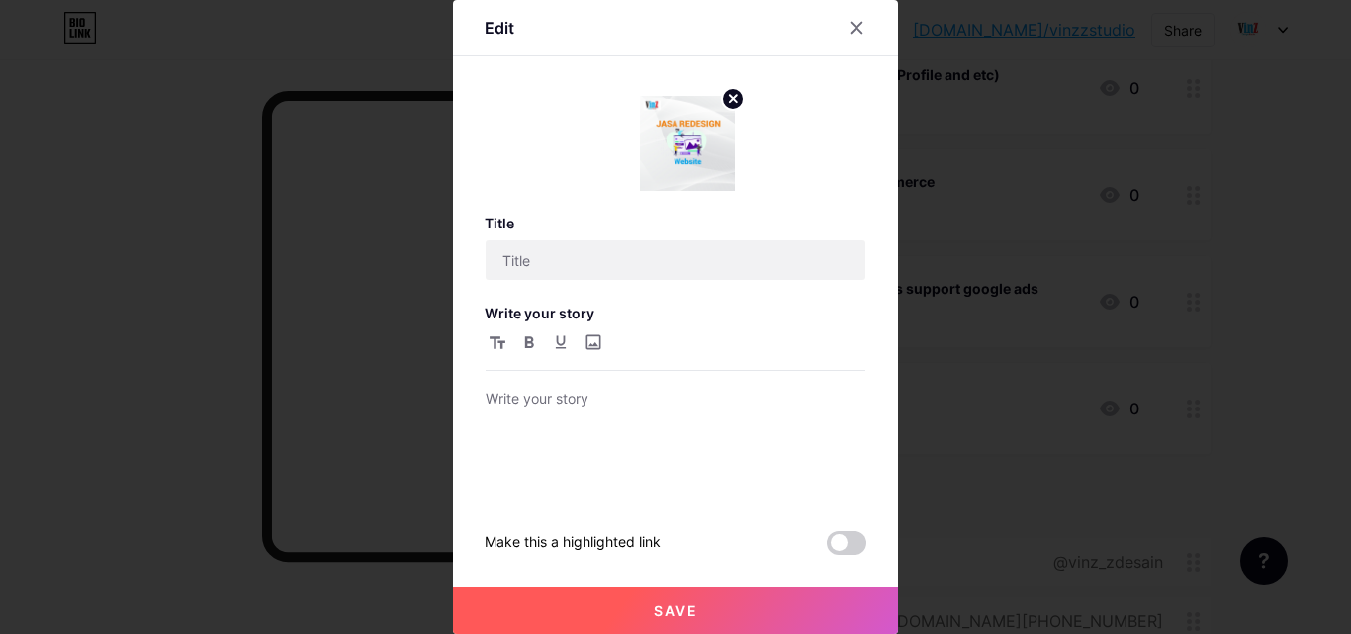
type input "Redesign website"
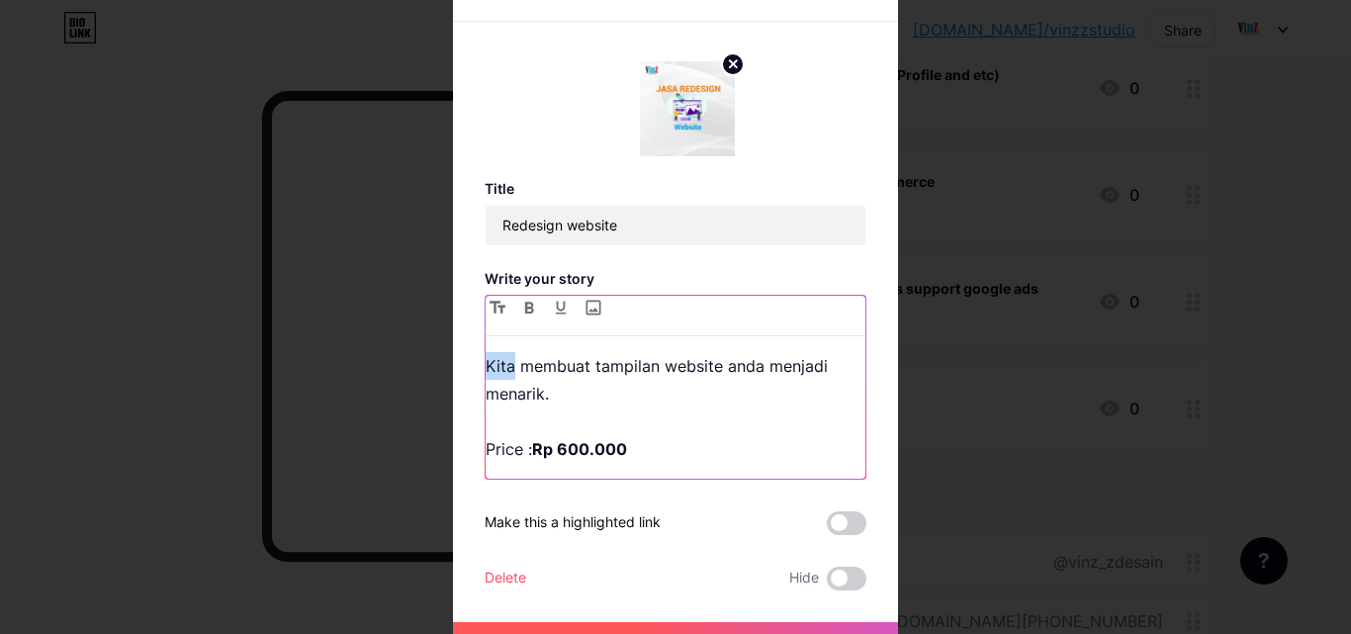
drag, startPoint x: 507, startPoint y: 363, endPoint x: 452, endPoint y: 353, distance: 56.3
click at [455, 354] on div "Edit Title Redesign website Write your story Kita membuat tampilan website anda…" at bounding box center [675, 317] width 445 height 704
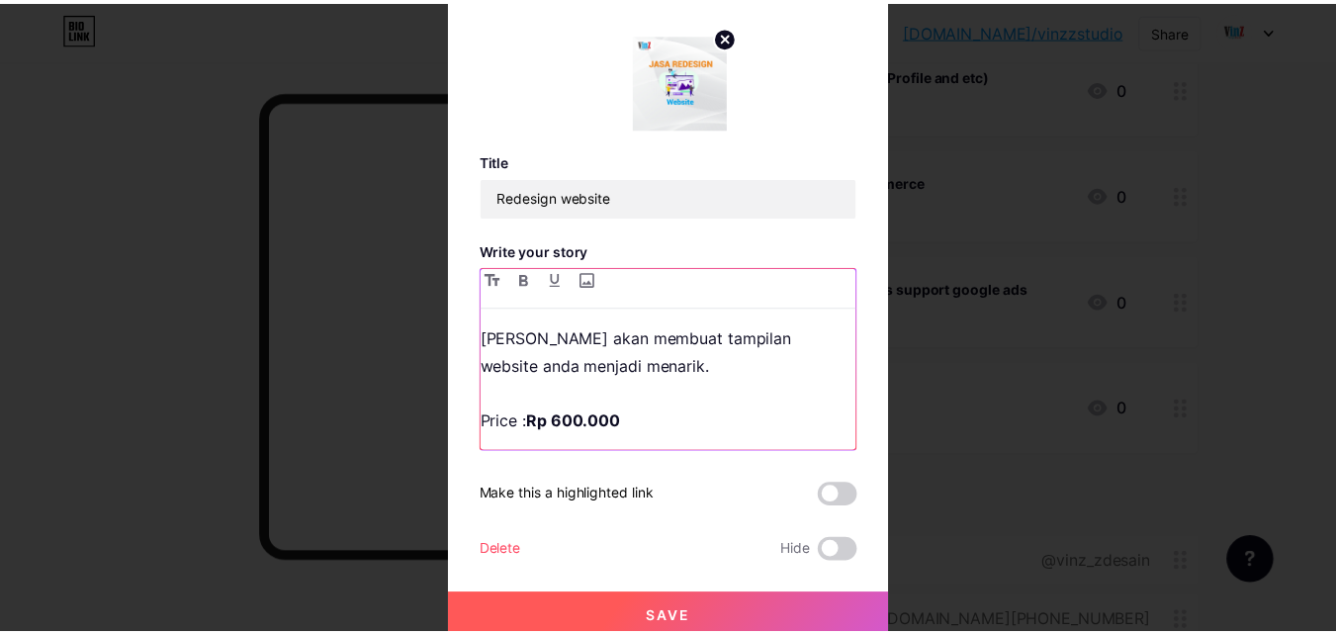
scroll to position [36, 0]
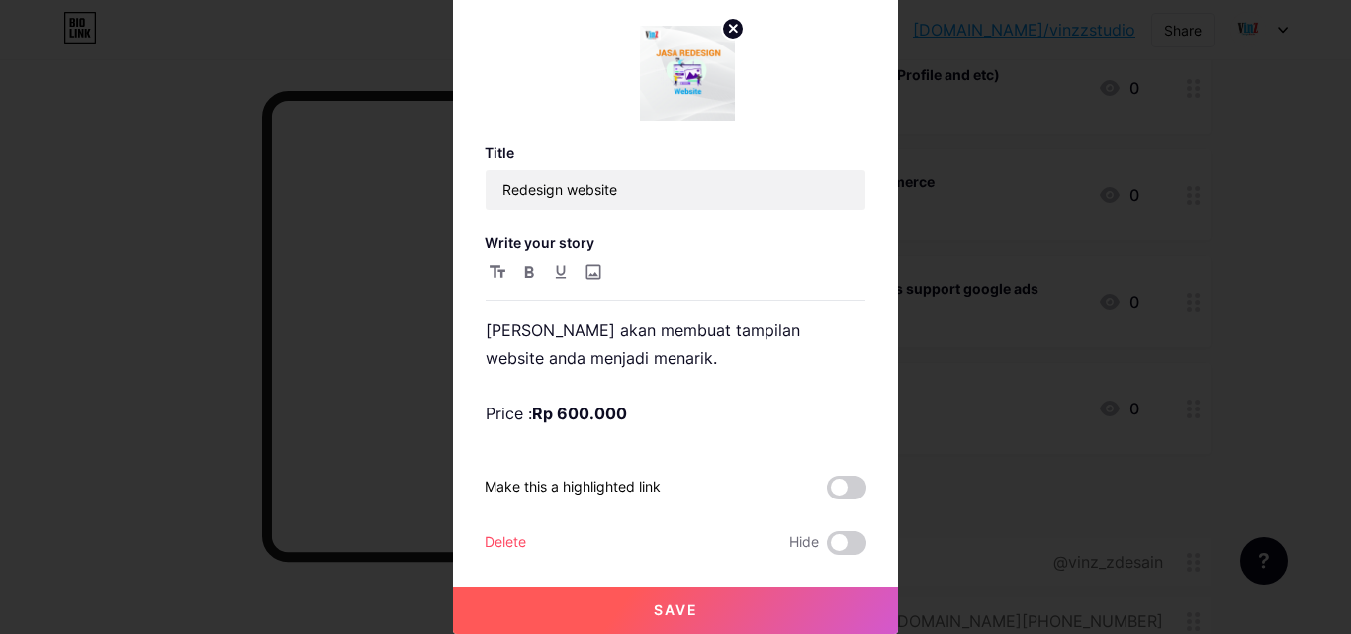
click at [681, 598] on button "Save" at bounding box center [675, 610] width 445 height 47
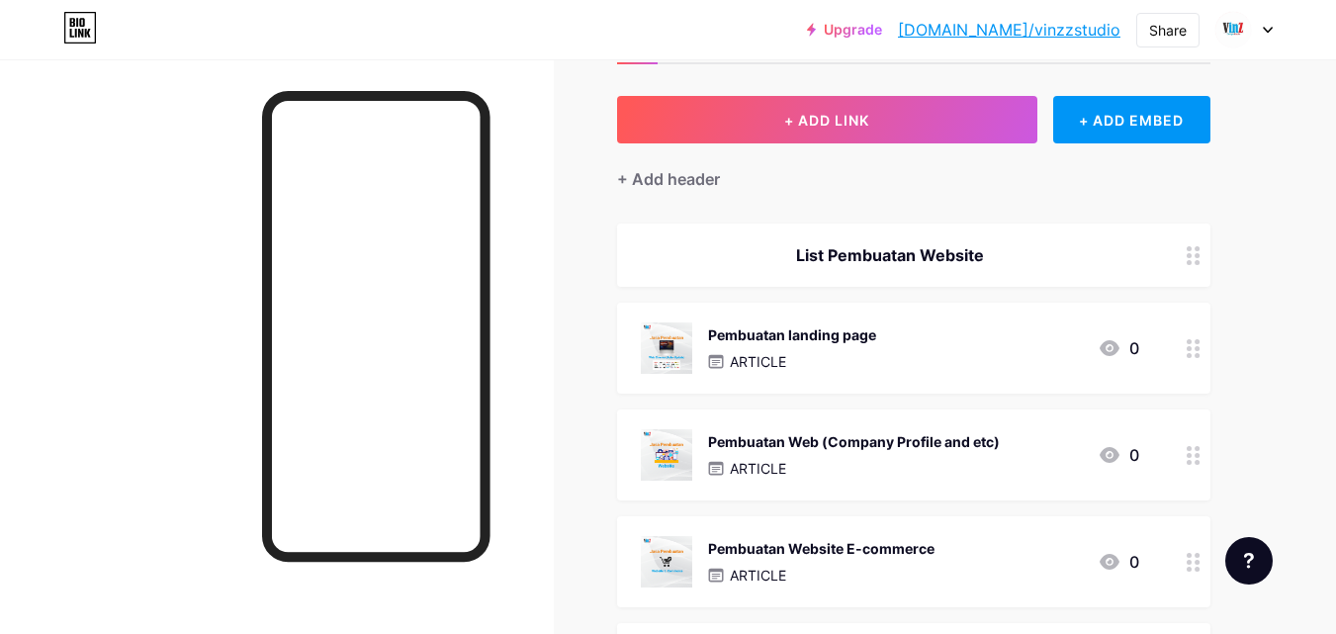
scroll to position [0, 0]
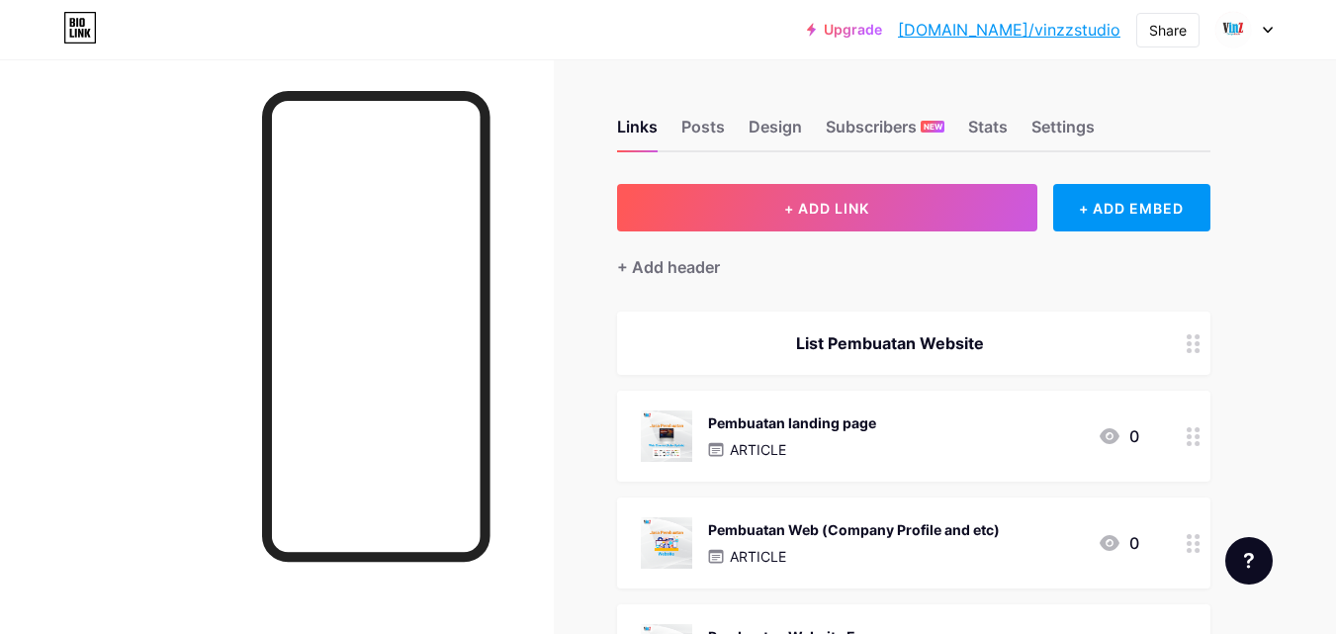
click at [1084, 26] on link "[DOMAIN_NAME]/vinzzstudio" at bounding box center [1009, 30] width 223 height 24
